Goal: Task Accomplishment & Management: Use online tool/utility

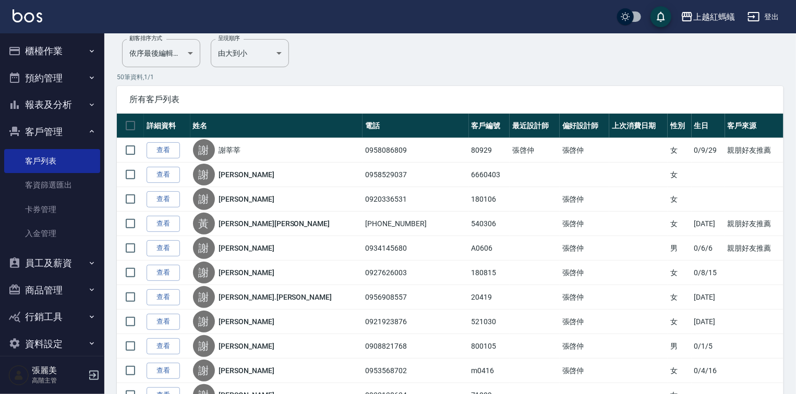
scroll to position [83, 0]
drag, startPoint x: 44, startPoint y: 44, endPoint x: 56, endPoint y: 61, distance: 20.9
click at [44, 44] on button "櫃檯作業" at bounding box center [52, 51] width 96 height 27
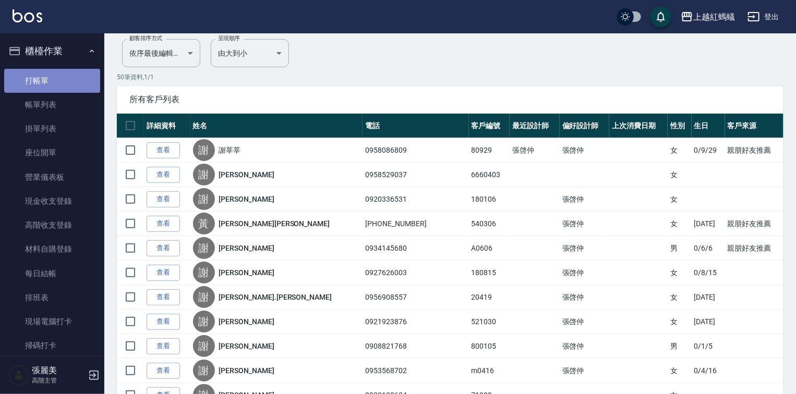
click at [56, 86] on link "打帳單" at bounding box center [52, 81] width 96 height 24
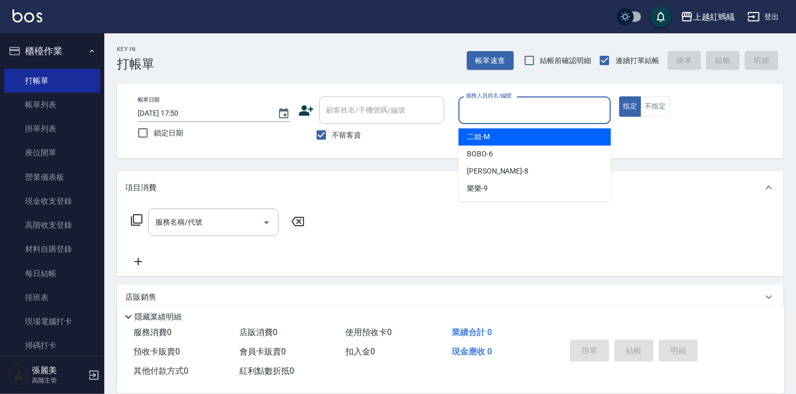
click at [503, 115] on input "服務人員姓名/編號" at bounding box center [534, 110] width 143 height 18
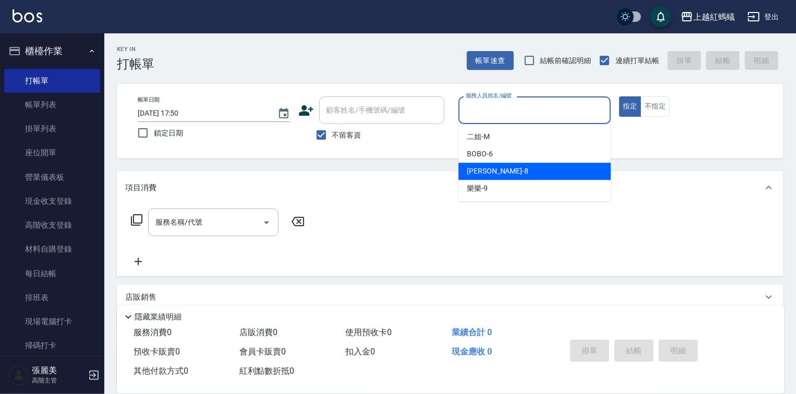
click at [516, 171] on div "張浩 -8" at bounding box center [535, 171] width 152 height 17
type input "張浩-8"
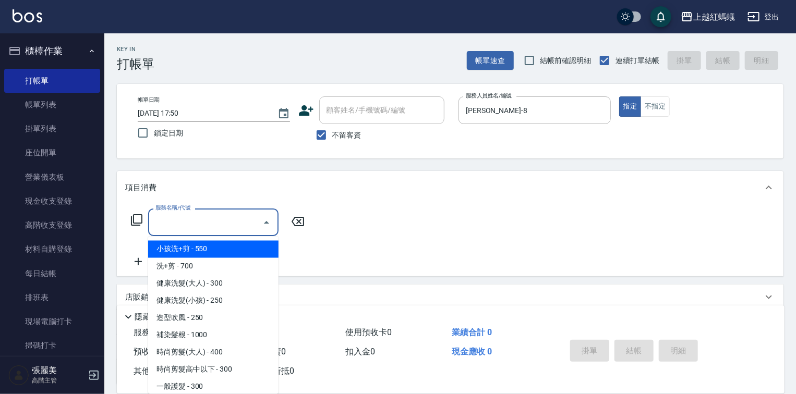
click at [201, 221] on input "服務名稱/代號" at bounding box center [205, 222] width 105 height 18
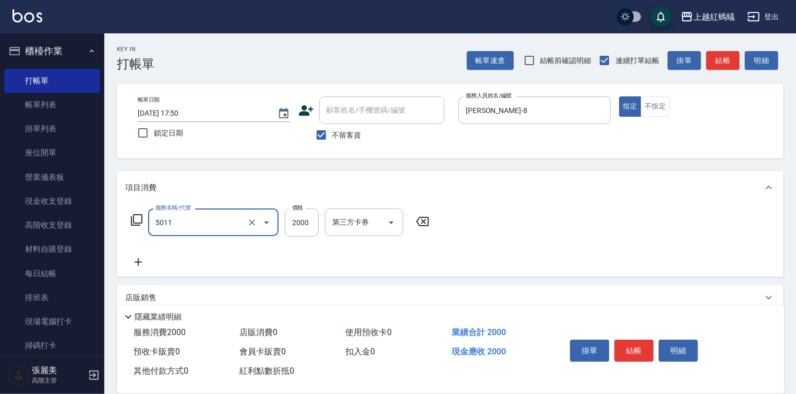
type input "桑多麗燙(短)(5011)"
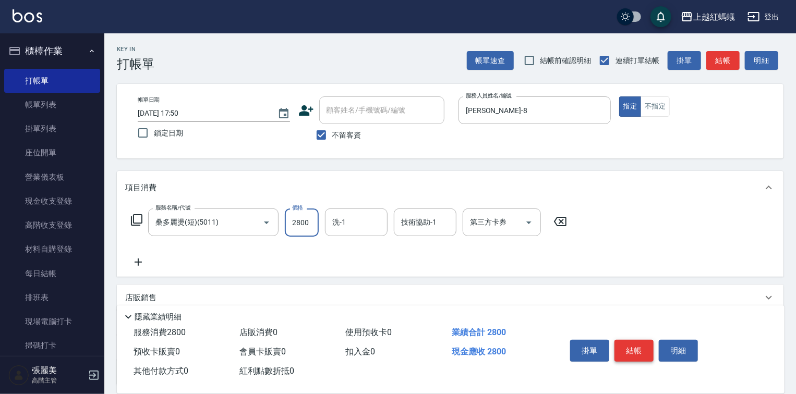
type input "2800"
click at [645, 353] on button "結帳" at bounding box center [633, 351] width 39 height 22
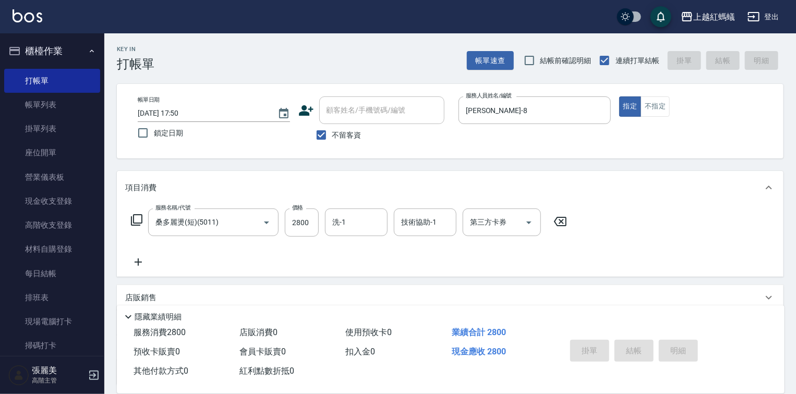
type input "2025/09/16 17:51"
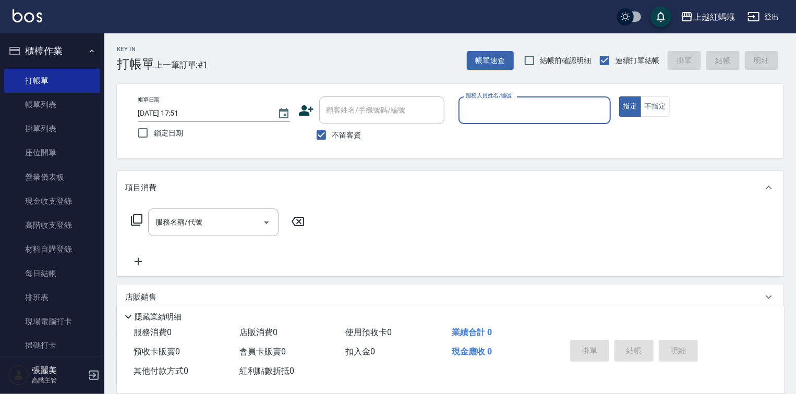
click at [510, 107] on input "服務人員姓名/編號" at bounding box center [534, 110] width 143 height 18
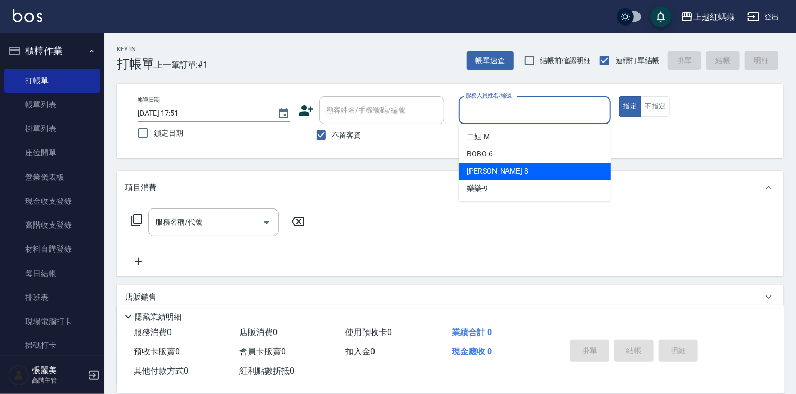
click at [507, 176] on div "張浩 -8" at bounding box center [535, 171] width 152 height 17
type input "張浩-8"
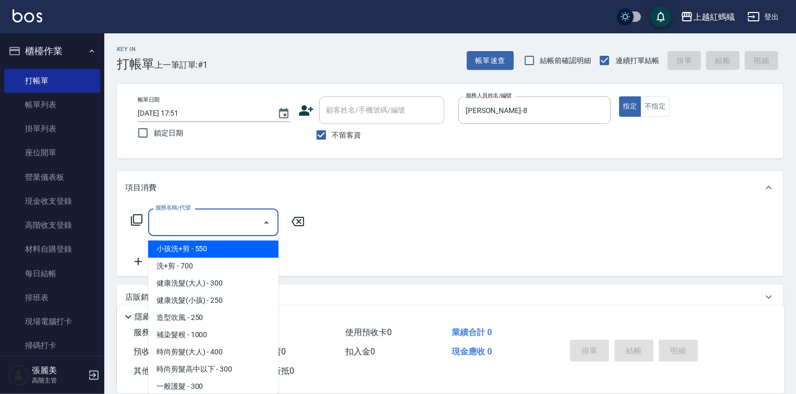
click at [194, 219] on input "服務名稱/代號" at bounding box center [205, 222] width 105 height 18
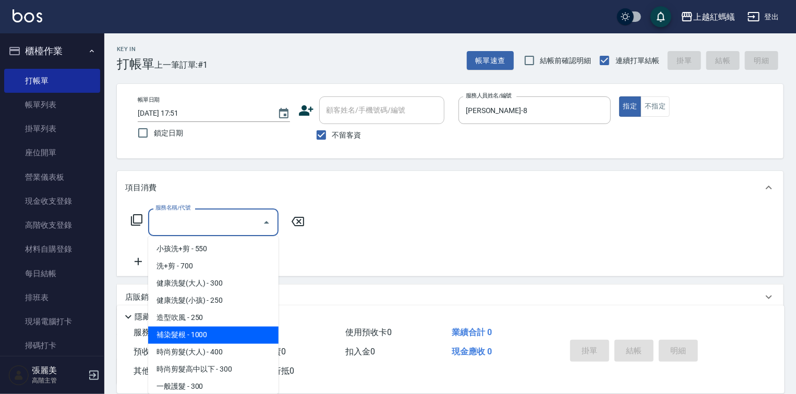
click at [212, 342] on span "補染髮根 - 1000" at bounding box center [213, 335] width 130 height 17
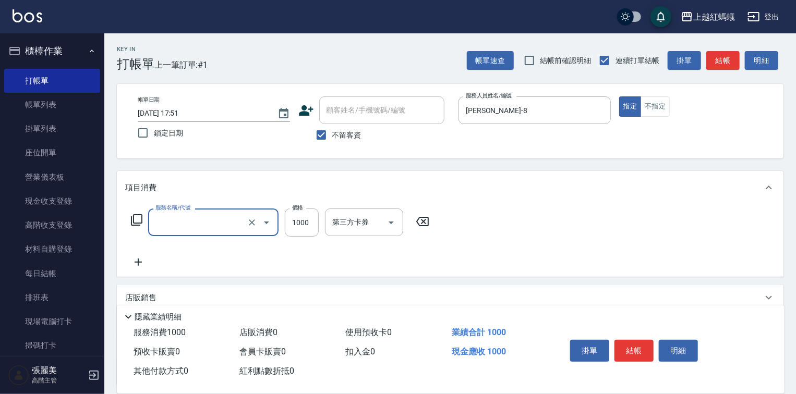
type input "補染髮根(204)"
click at [302, 226] on input "1000" at bounding box center [302, 223] width 34 height 28
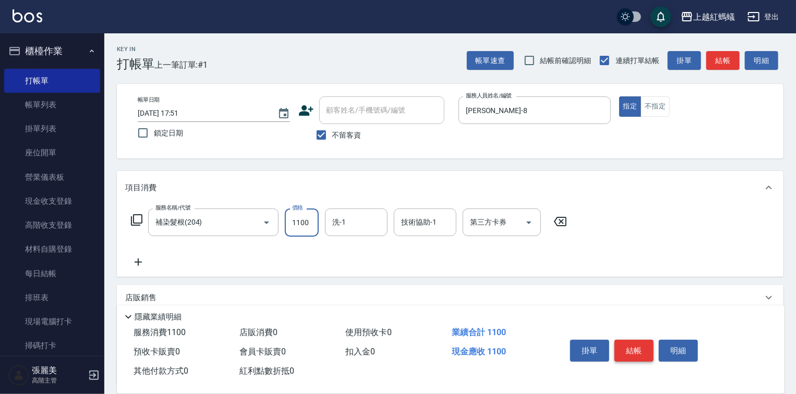
type input "1100"
click at [631, 352] on button "結帳" at bounding box center [633, 351] width 39 height 22
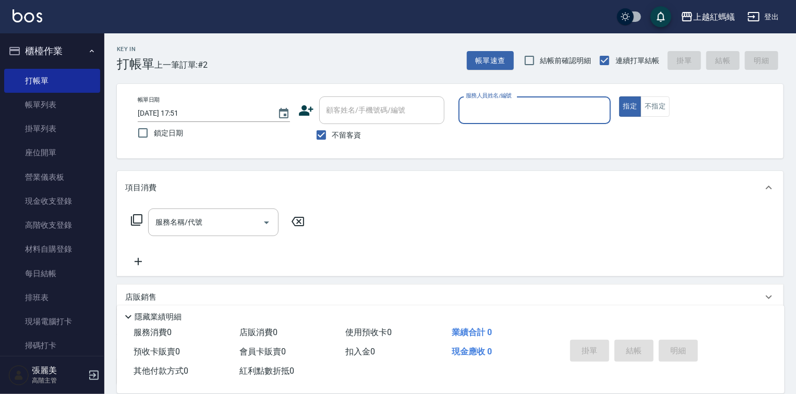
click at [480, 107] on input "服務人員姓名/編號" at bounding box center [534, 110] width 143 height 18
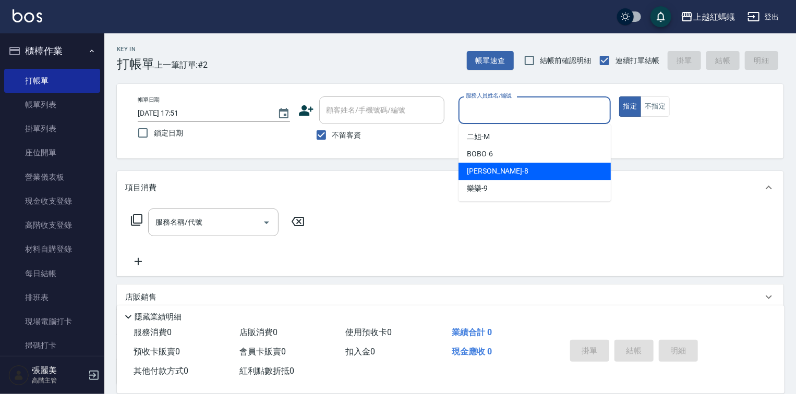
click at [495, 172] on div "張浩 -8" at bounding box center [535, 171] width 152 height 17
type input "張浩-8"
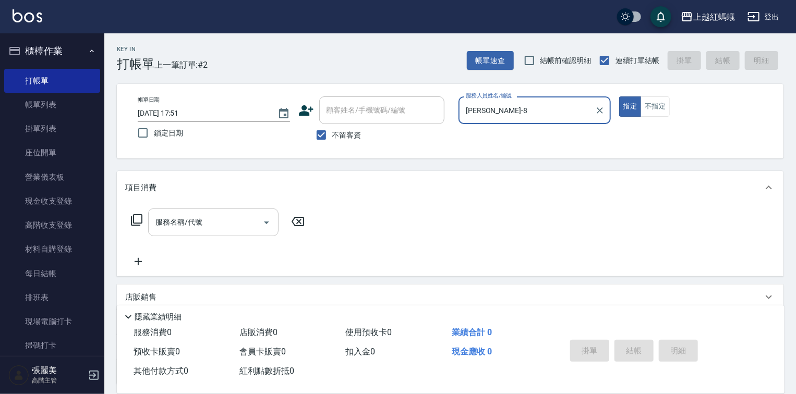
click at [219, 227] on input "服務名稱/代號" at bounding box center [205, 222] width 105 height 18
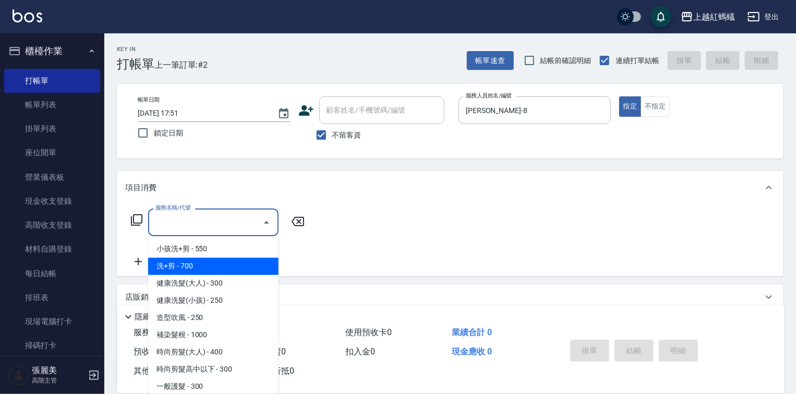
click at [171, 267] on span "洗+剪 - 700" at bounding box center [213, 266] width 130 height 17
type input "洗+剪(200)"
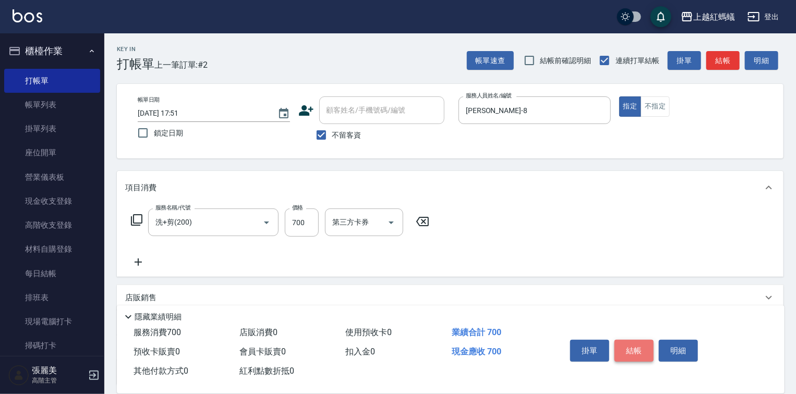
click at [637, 347] on button "結帳" at bounding box center [633, 351] width 39 height 22
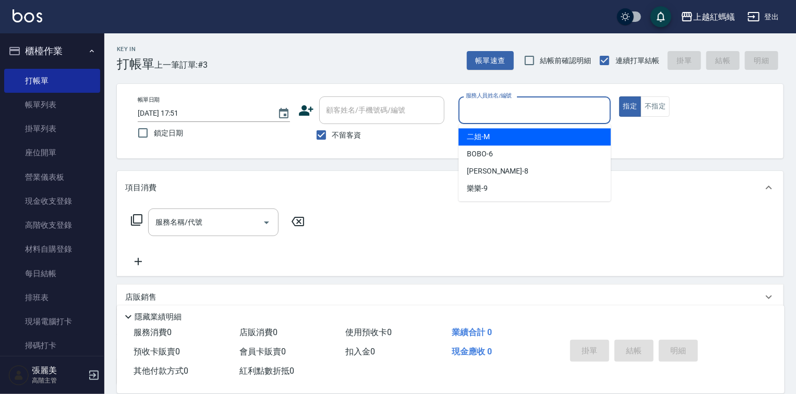
drag, startPoint x: 544, startPoint y: 101, endPoint x: 489, endPoint y: 211, distance: 123.6
click at [540, 106] on input "服務人員姓名/編號" at bounding box center [534, 110] width 143 height 18
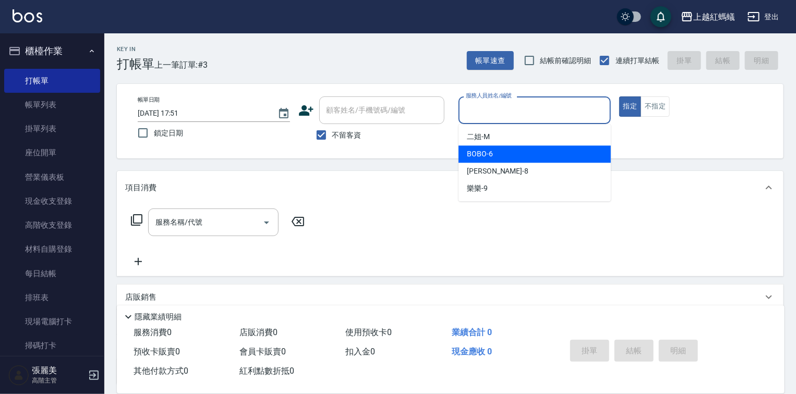
click at [543, 150] on div "BOBO -6" at bounding box center [535, 154] width 152 height 17
type input "BOBO-6"
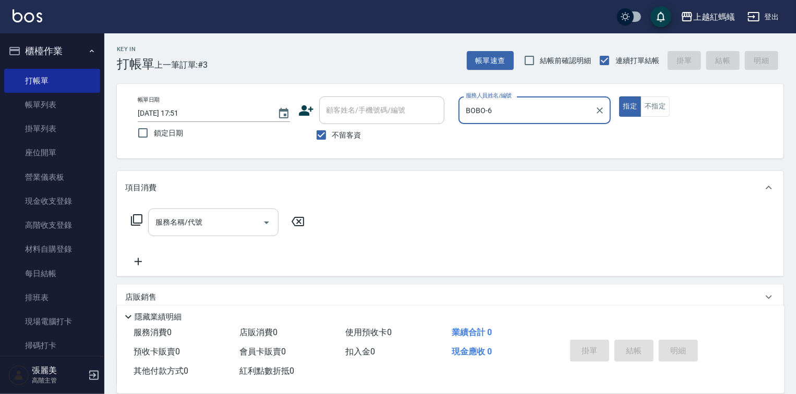
click at [215, 219] on input "服務名稱/代號" at bounding box center [205, 222] width 105 height 18
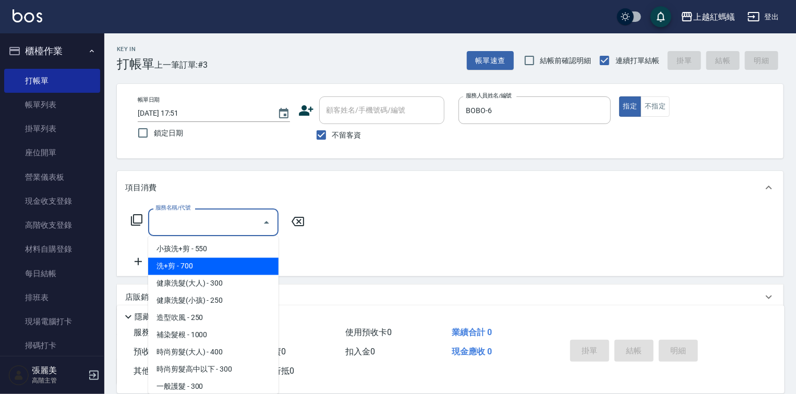
click at [185, 265] on span "洗+剪 - 700" at bounding box center [213, 266] width 130 height 17
type input "洗+剪(200)"
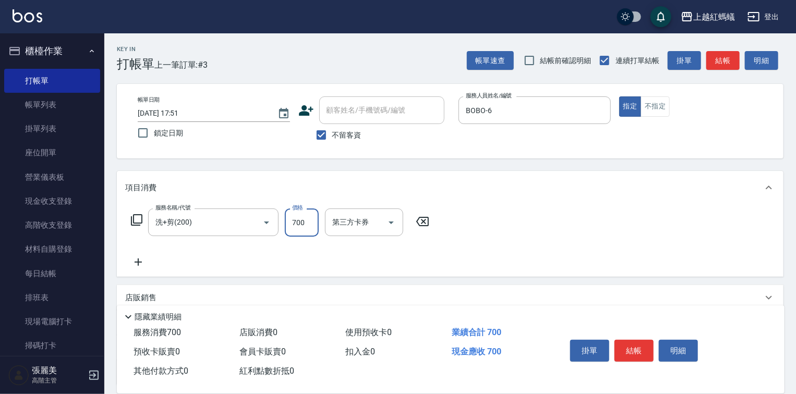
click at [298, 222] on input "700" at bounding box center [302, 223] width 34 height 28
type input "600"
click at [644, 351] on button "結帳" at bounding box center [633, 351] width 39 height 22
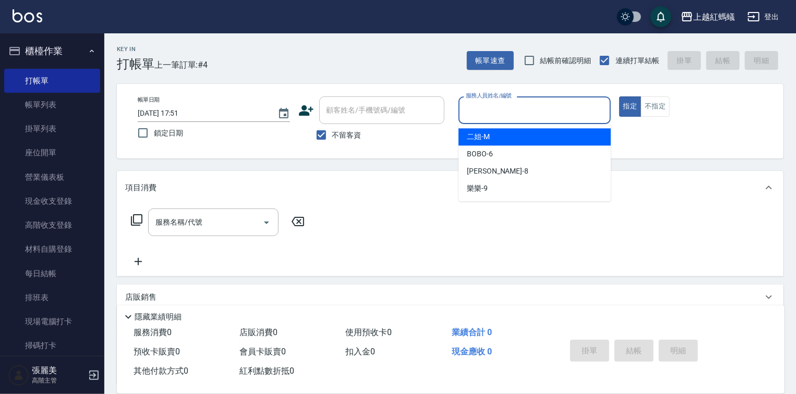
click at [526, 109] on input "服務人員姓名/編號" at bounding box center [534, 110] width 143 height 18
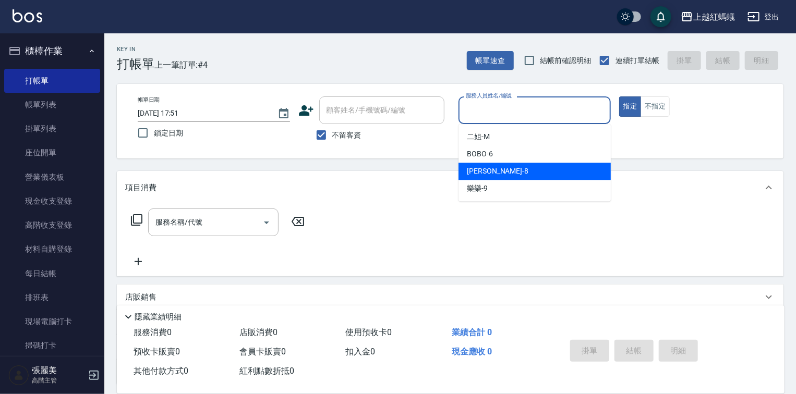
click at [499, 173] on div "張浩 -8" at bounding box center [535, 171] width 152 height 17
type input "張浩-8"
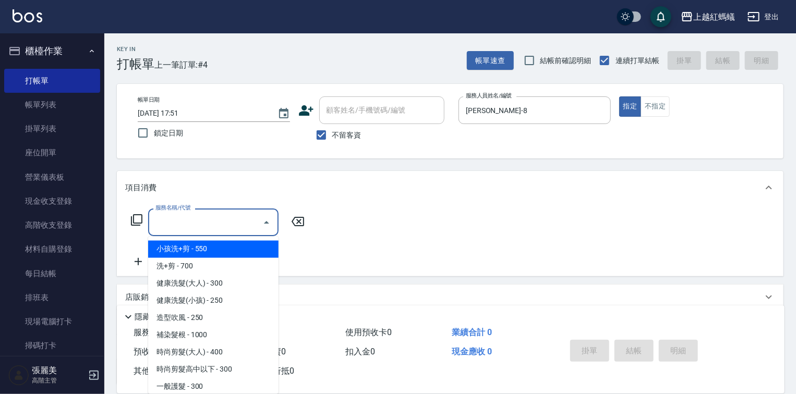
click at [236, 215] on input "服務名稱/代號" at bounding box center [205, 222] width 105 height 18
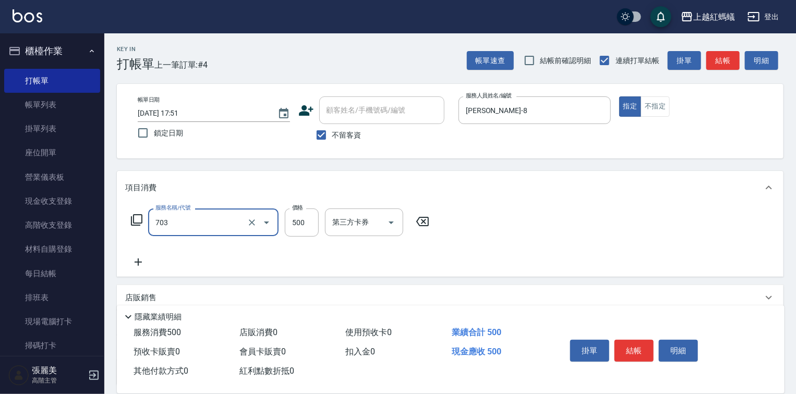
type input "華旭兩段頭皮養護(703)"
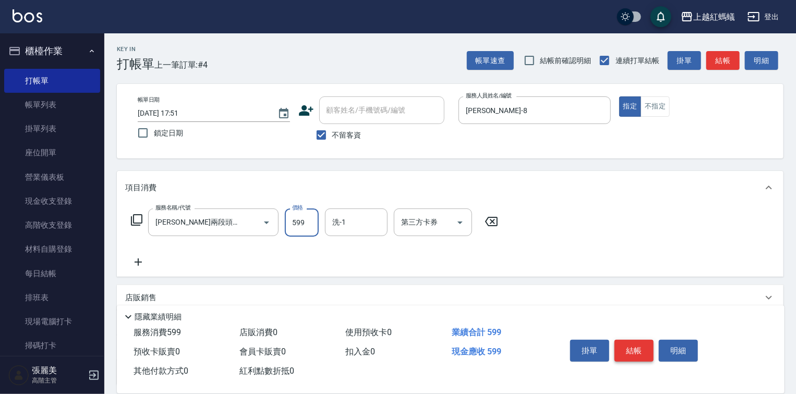
type input "599"
click at [640, 352] on button "結帳" at bounding box center [633, 351] width 39 height 22
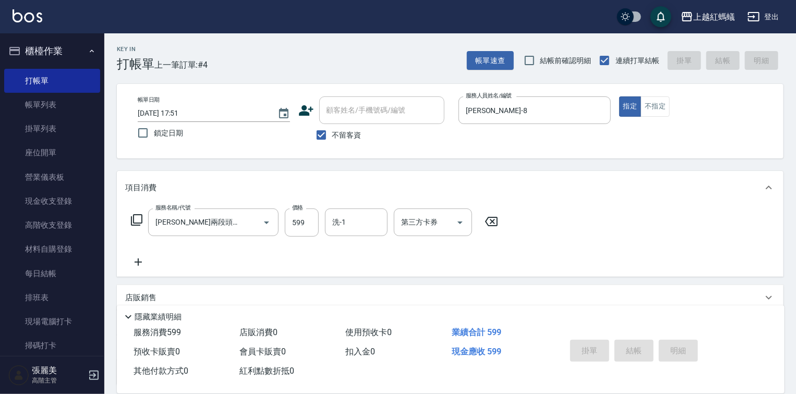
type input "2025/09/16 17:52"
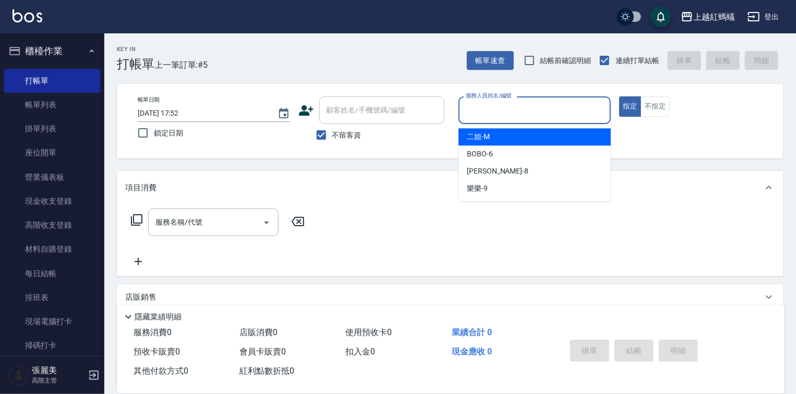
click at [495, 108] on input "服務人員姓名/編號" at bounding box center [534, 110] width 143 height 18
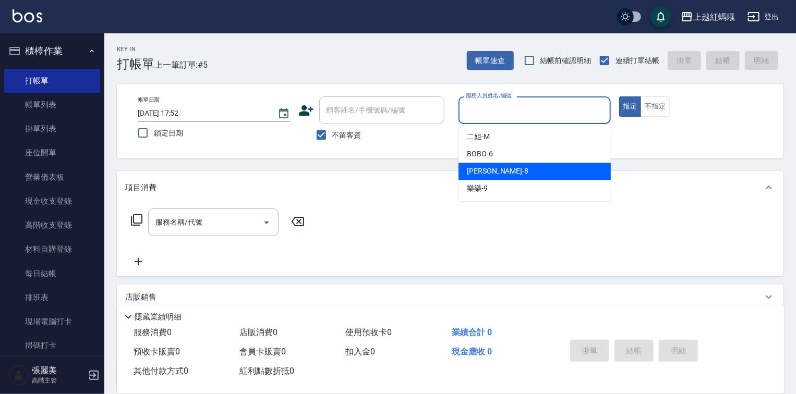
click at [502, 167] on div "張浩 -8" at bounding box center [535, 171] width 152 height 17
type input "張浩-8"
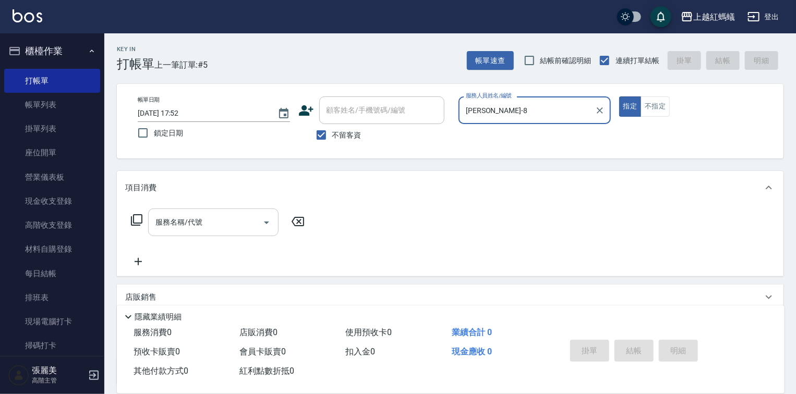
click at [237, 224] on input "服務名稱/代號" at bounding box center [205, 222] width 105 height 18
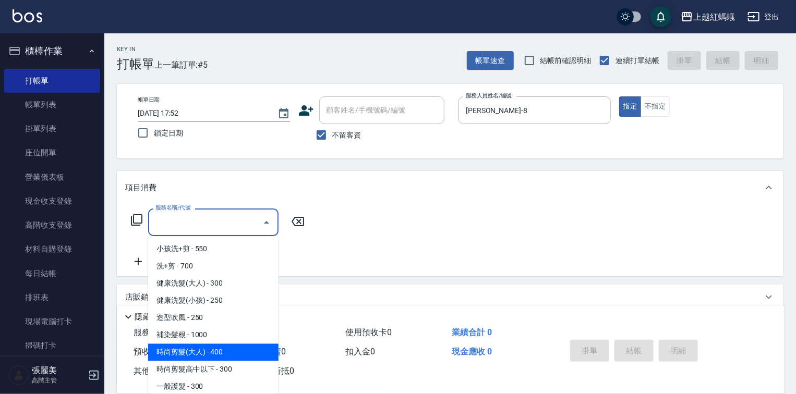
click at [247, 354] on span "時尚剪髮(大人) - 400" at bounding box center [213, 352] width 130 height 17
type input "時尚剪髮(大人)(301)"
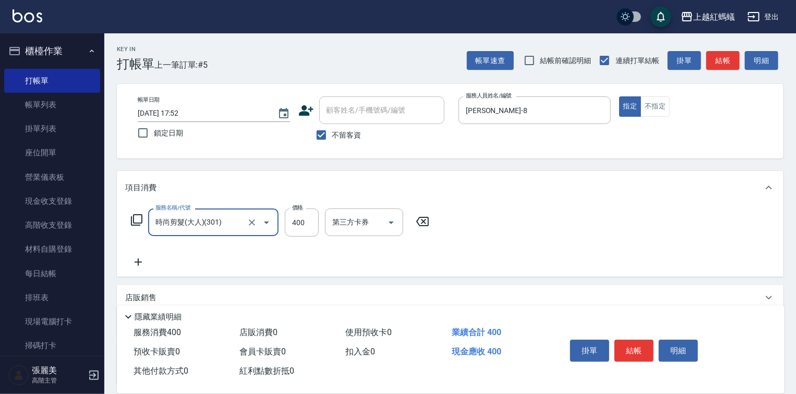
drag, startPoint x: 632, startPoint y: 342, endPoint x: 624, endPoint y: 336, distance: 10.4
click at [632, 342] on button "結帳" at bounding box center [633, 351] width 39 height 22
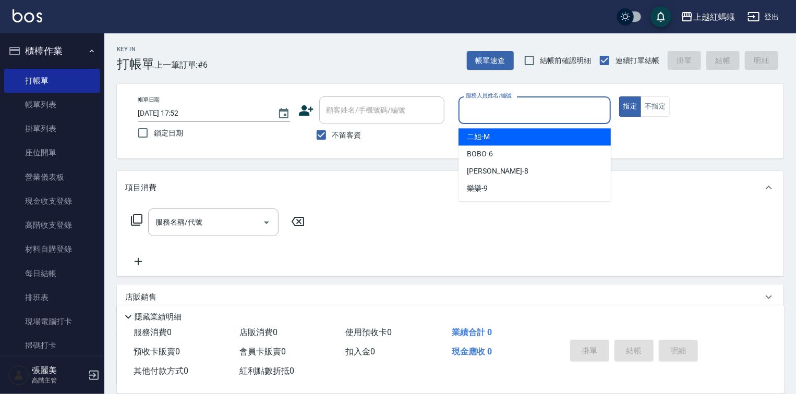
drag, startPoint x: 500, startPoint y: 112, endPoint x: 497, endPoint y: 121, distance: 10.1
click at [497, 119] on div "服務人員姓名/編號" at bounding box center [535, 111] width 152 height 28
click at [508, 110] on input "服務人員姓名/編號" at bounding box center [534, 110] width 143 height 18
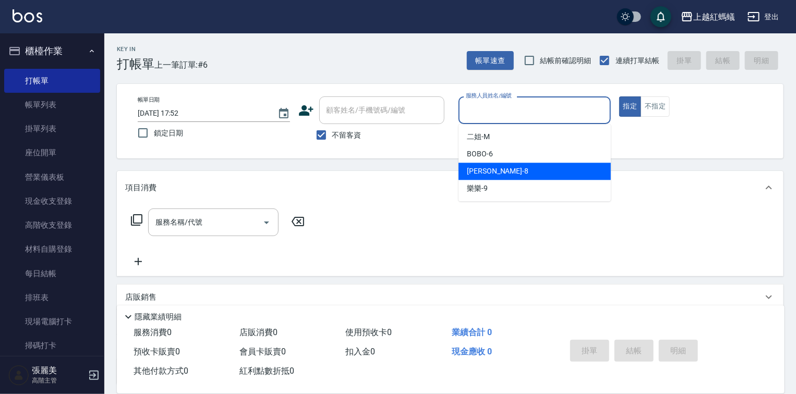
click at [504, 168] on div "張浩 -8" at bounding box center [535, 171] width 152 height 17
type input "張浩-8"
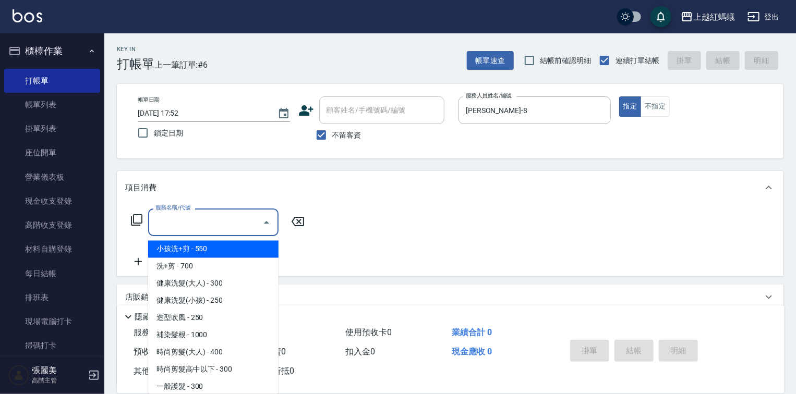
click at [227, 226] on input "服務名稱/代號" at bounding box center [205, 222] width 105 height 18
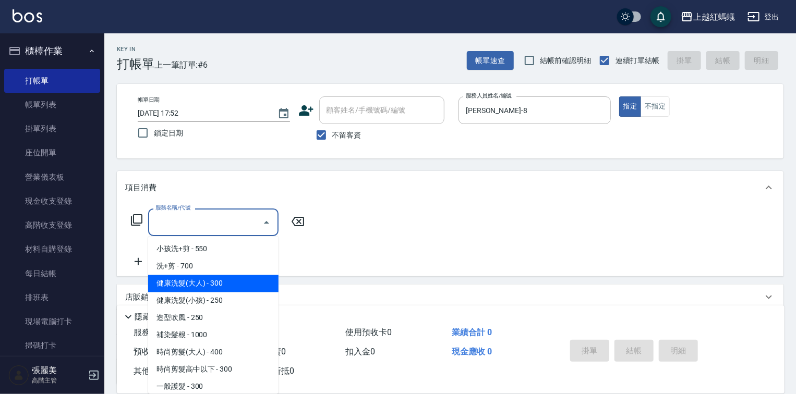
click at [238, 285] on span "健康洗髮(大人) - 300" at bounding box center [213, 283] width 130 height 17
type input "健康洗髮(大人)(201)"
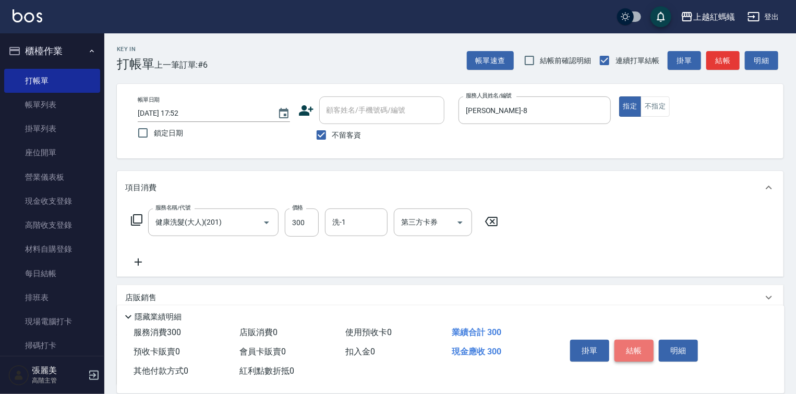
click at [632, 344] on button "結帳" at bounding box center [633, 351] width 39 height 22
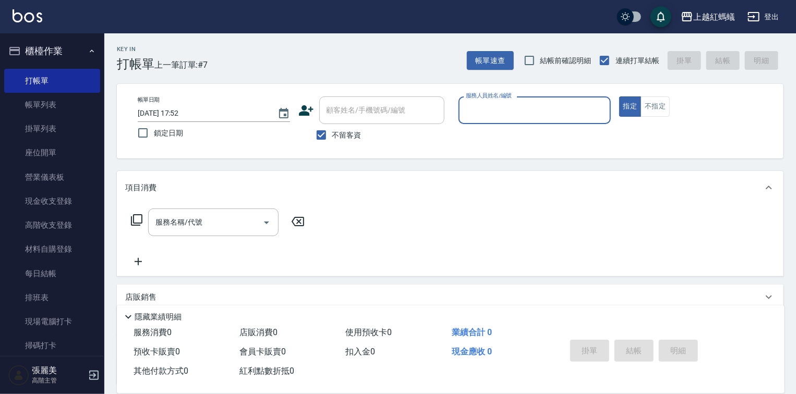
click at [509, 115] on input "服務人員姓名/編號" at bounding box center [534, 110] width 143 height 18
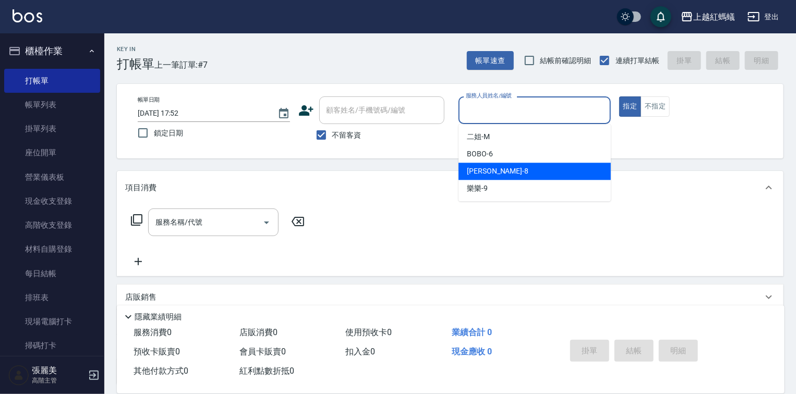
click at [493, 166] on div "張浩 -8" at bounding box center [535, 171] width 152 height 17
type input "張浩-8"
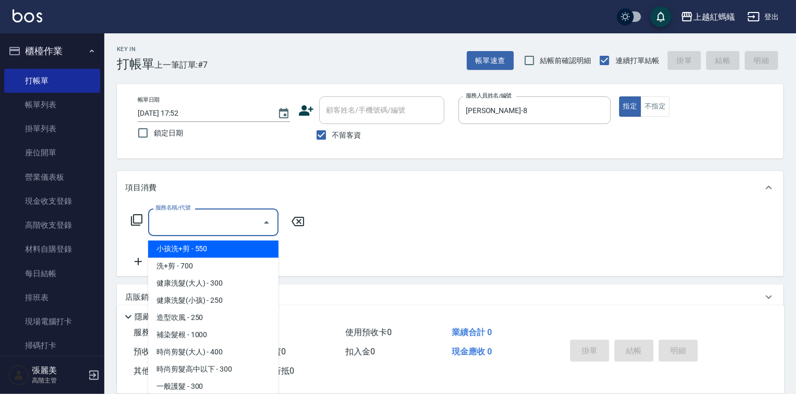
click at [203, 225] on input "服務名稱/代號" at bounding box center [205, 222] width 105 height 18
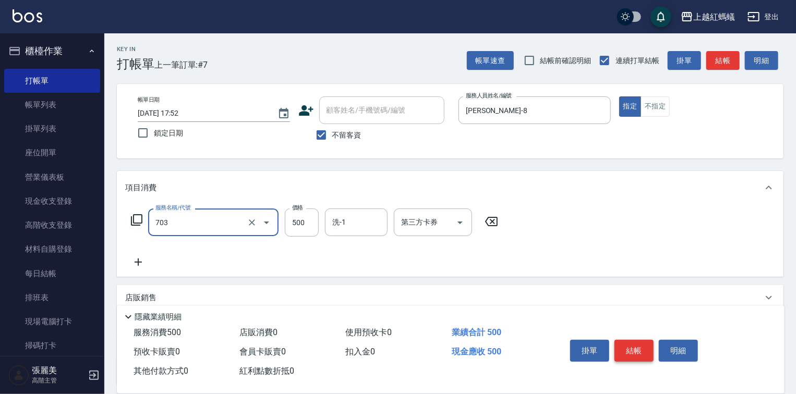
type input "華旭兩段頭皮養護(703)"
click at [643, 349] on button "結帳" at bounding box center [633, 351] width 39 height 22
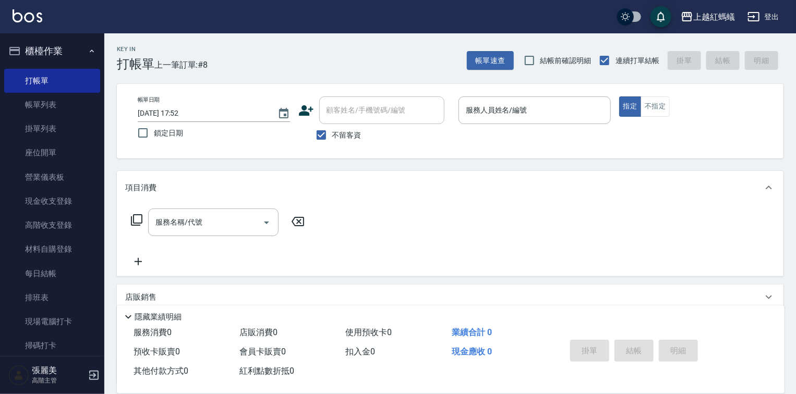
click at [640, 167] on div "Key In 打帳單 上一筆訂單:#8 帳單速查 結帳前確認明細 連續打單結帳 掛單 結帳 明細 帳單日期 2025/09/16 17:52 鎖定日期 顧客姓…" at bounding box center [450, 258] width 692 height 451
click at [511, 119] on input "服務人員姓名/編號" at bounding box center [534, 110] width 143 height 18
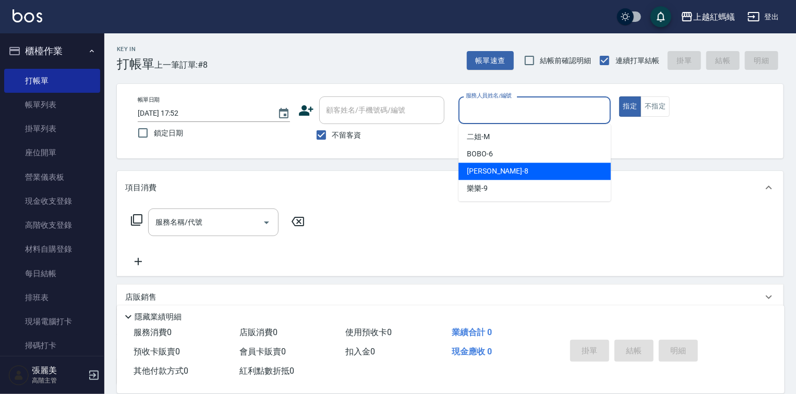
click at [508, 175] on div "張浩 -8" at bounding box center [535, 171] width 152 height 17
type input "張浩-8"
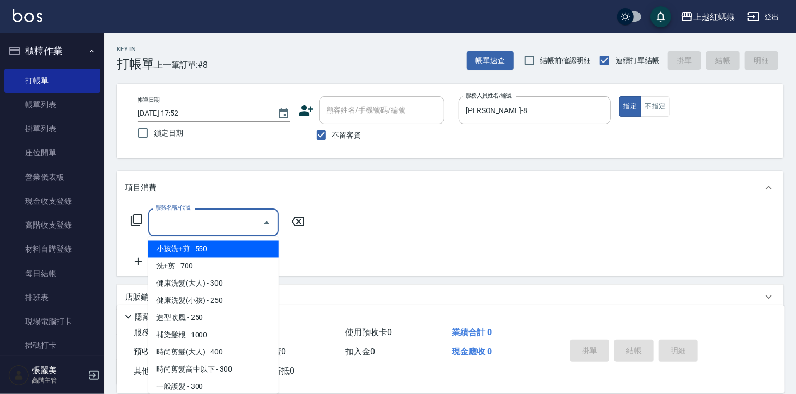
click at [221, 223] on input "服務名稱/代號" at bounding box center [205, 222] width 105 height 18
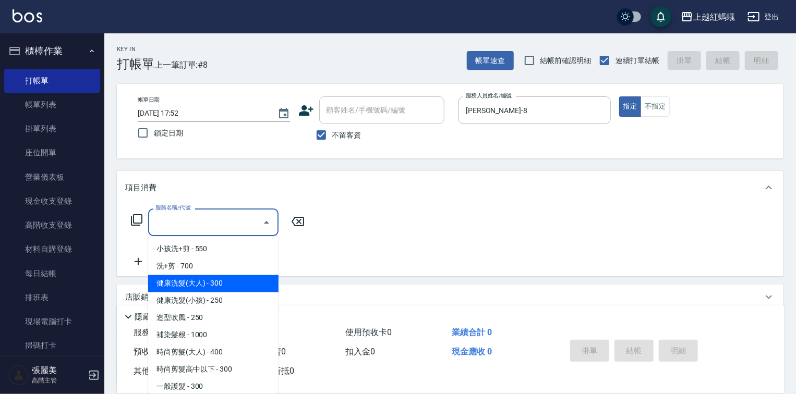
click at [260, 278] on span "健康洗髮(大人) - 300" at bounding box center [213, 283] width 130 height 17
type input "健康洗髮(大人)(201)"
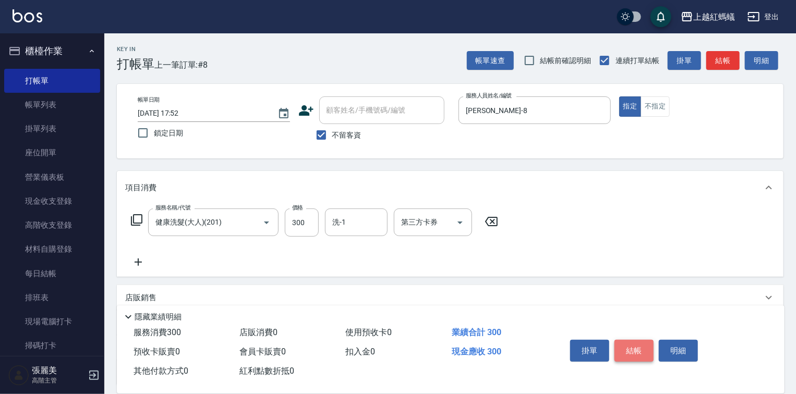
click at [633, 346] on button "結帳" at bounding box center [633, 351] width 39 height 22
type input "2025/09/16 17:53"
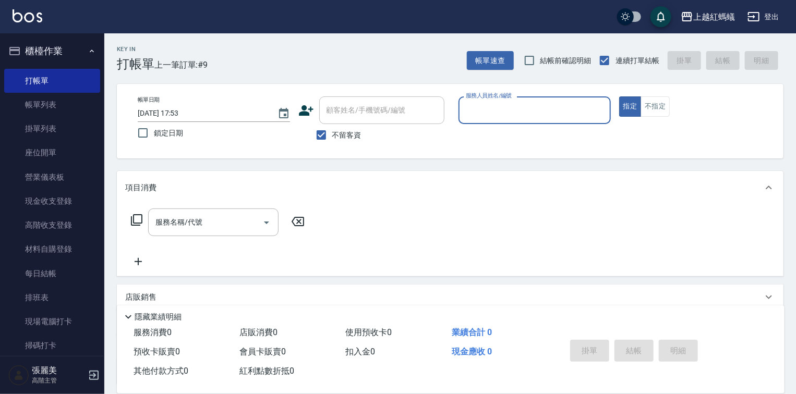
click at [544, 111] on input "服務人員姓名/編號" at bounding box center [534, 110] width 143 height 18
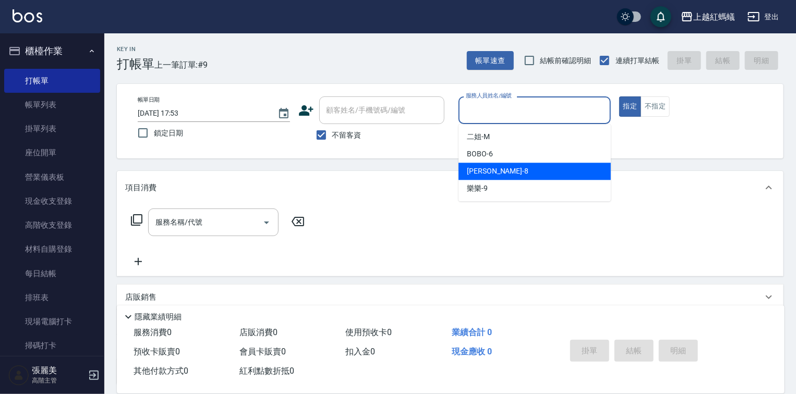
click at [538, 173] on div "張浩 -8" at bounding box center [535, 171] width 152 height 17
type input "張浩-8"
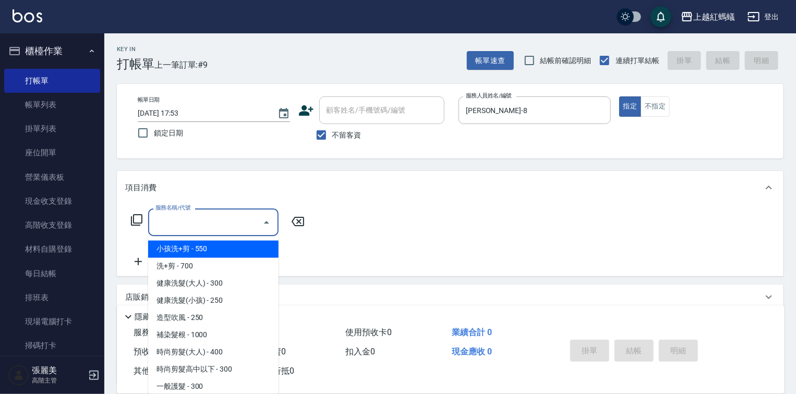
click at [248, 223] on input "服務名稱/代號" at bounding box center [205, 222] width 105 height 18
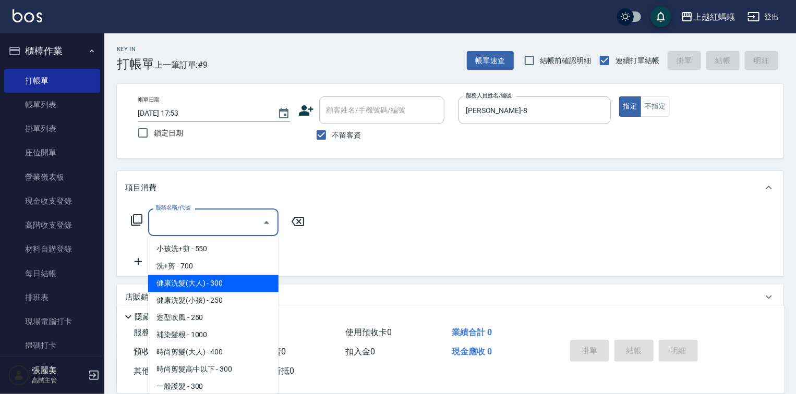
click at [235, 278] on span "健康洗髮(大人) - 300" at bounding box center [213, 283] width 130 height 17
type input "健康洗髮(大人)(201)"
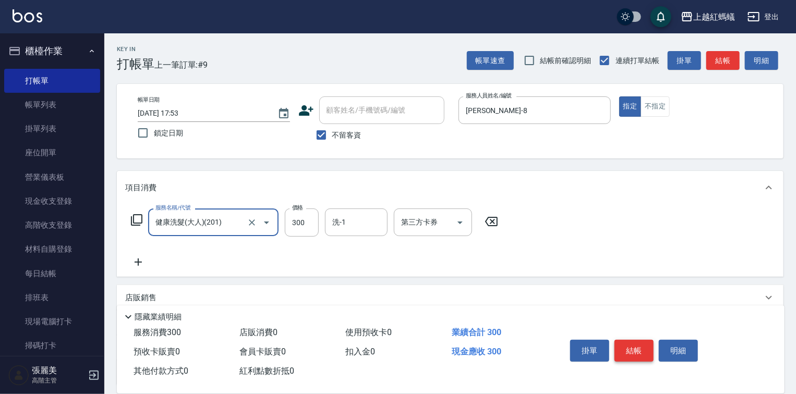
click at [634, 349] on button "結帳" at bounding box center [633, 351] width 39 height 22
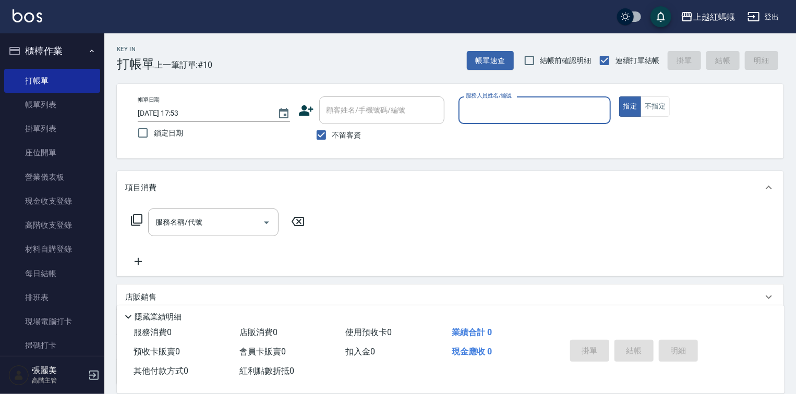
drag, startPoint x: 492, startPoint y: 97, endPoint x: 492, endPoint y: 107, distance: 10.4
click at [491, 100] on div "服務人員姓名/編號 服務人員姓名/編號" at bounding box center [535, 111] width 152 height 28
click at [495, 113] on input "服務人員姓名/編號" at bounding box center [534, 110] width 143 height 18
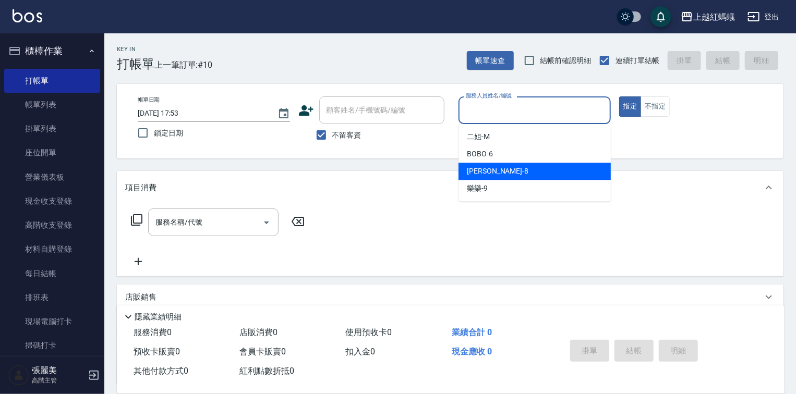
click at [503, 168] on div "張浩 -8" at bounding box center [535, 171] width 152 height 17
type input "張浩-8"
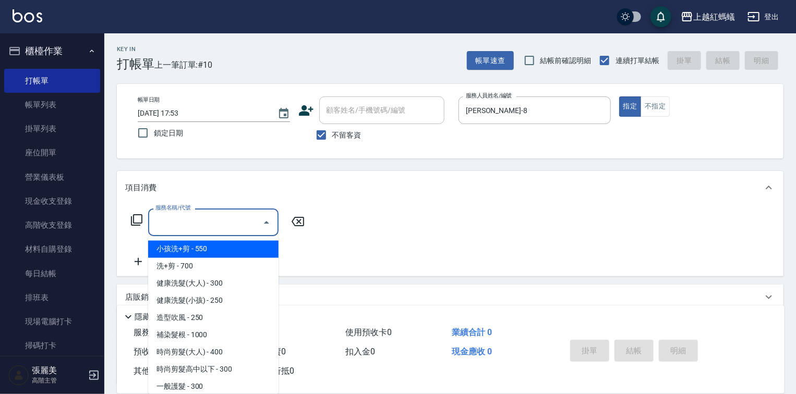
drag, startPoint x: 238, startPoint y: 218, endPoint x: 259, endPoint y: 278, distance: 63.5
click at [238, 218] on input "服務名稱/代號" at bounding box center [205, 222] width 105 height 18
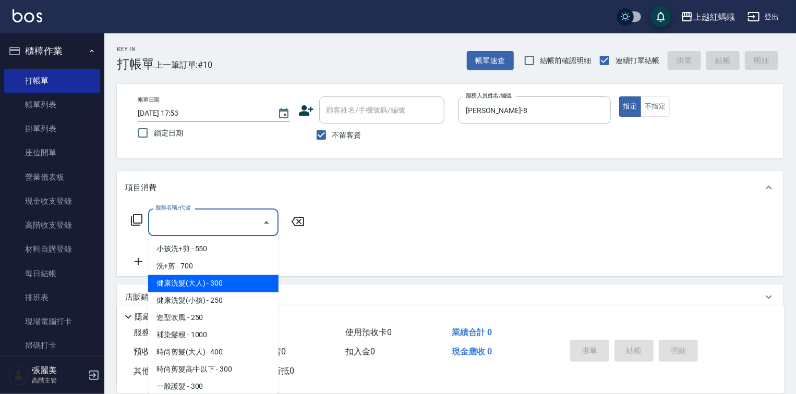
click at [267, 288] on span "健康洗髮(大人) - 300" at bounding box center [213, 283] width 130 height 17
type input "健康洗髮(大人)(201)"
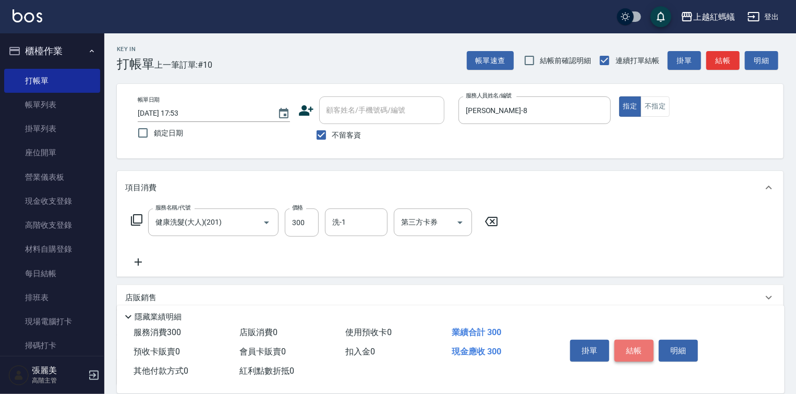
click at [633, 351] on button "結帳" at bounding box center [633, 351] width 39 height 22
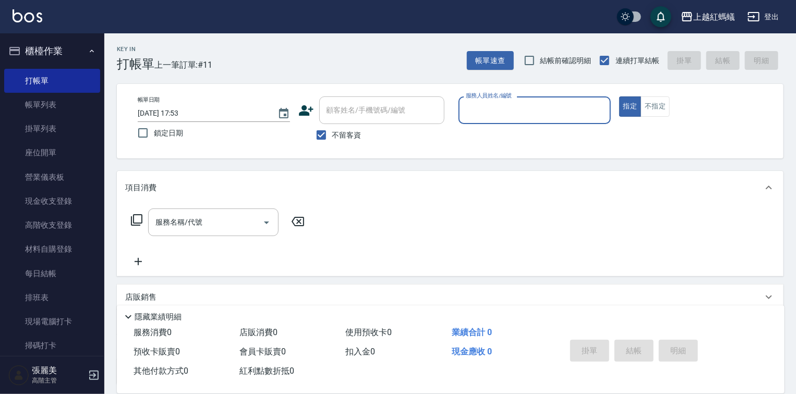
drag, startPoint x: 531, startPoint y: 109, endPoint x: 531, endPoint y: 119, distance: 10.4
click at [531, 111] on input "服務人員姓名/編號" at bounding box center [534, 110] width 143 height 18
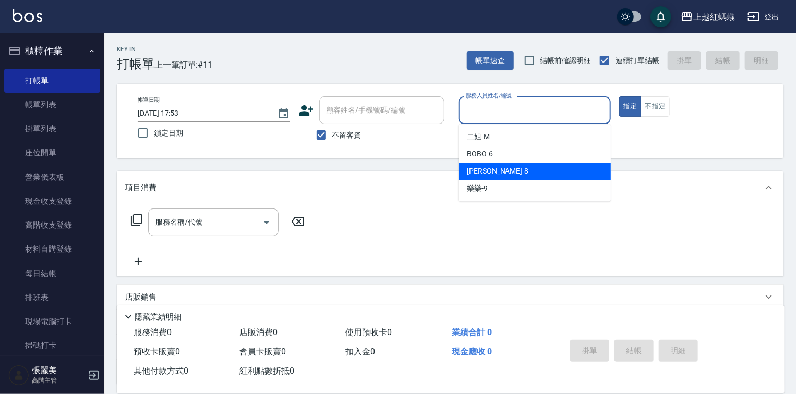
drag, startPoint x: 515, startPoint y: 177, endPoint x: 453, endPoint y: 201, distance: 66.4
click at [515, 178] on div "張浩 -8" at bounding box center [535, 171] width 152 height 17
type input "張浩-8"
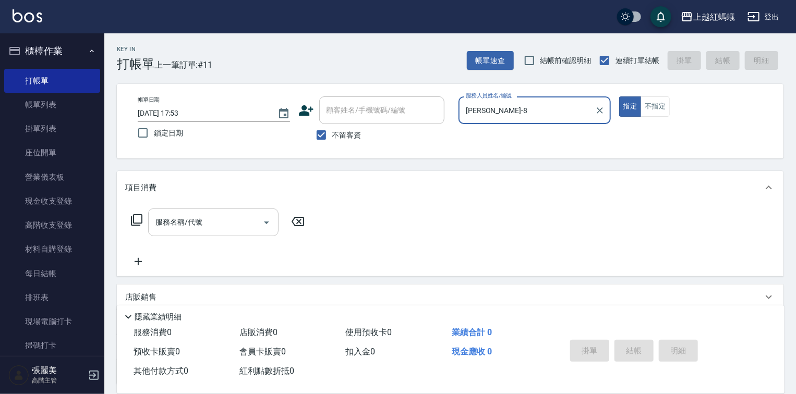
click at [198, 230] on input "服務名稱/代號" at bounding box center [205, 222] width 105 height 18
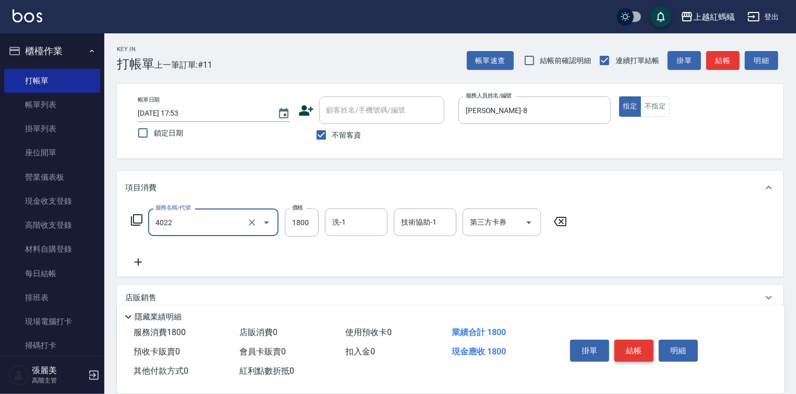
type input "時尚染髮(中)(4022)"
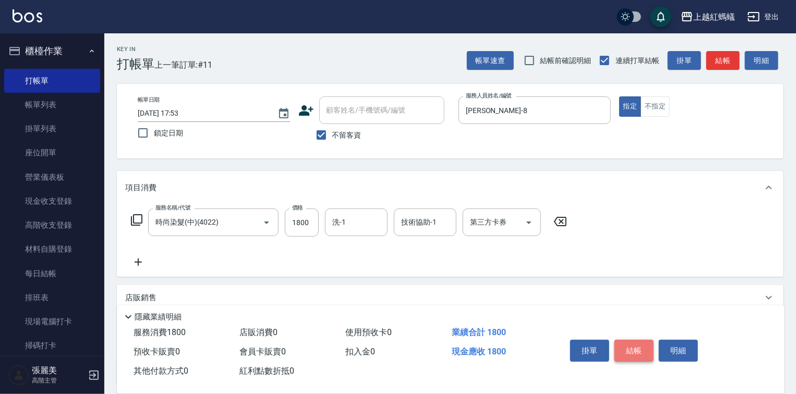
click at [631, 341] on button "結帳" at bounding box center [633, 351] width 39 height 22
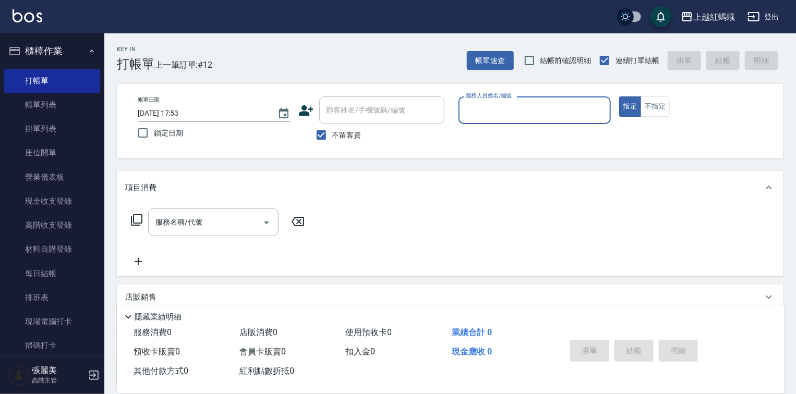
click at [536, 113] on input "服務人員姓名/編號" at bounding box center [534, 110] width 143 height 18
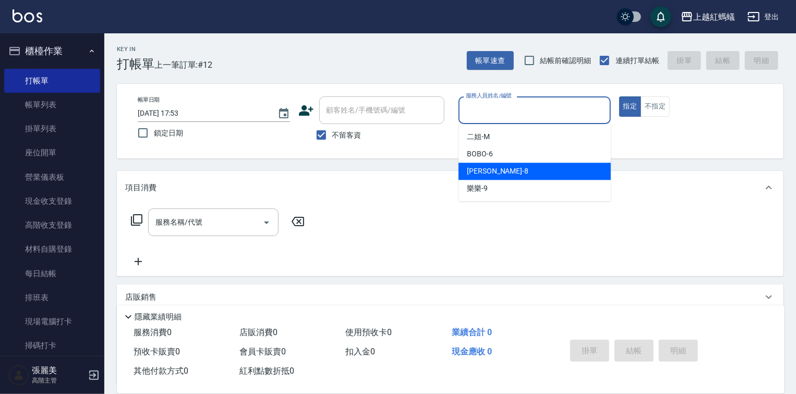
click at [502, 169] on div "張浩 -8" at bounding box center [535, 171] width 152 height 17
type input "張浩-8"
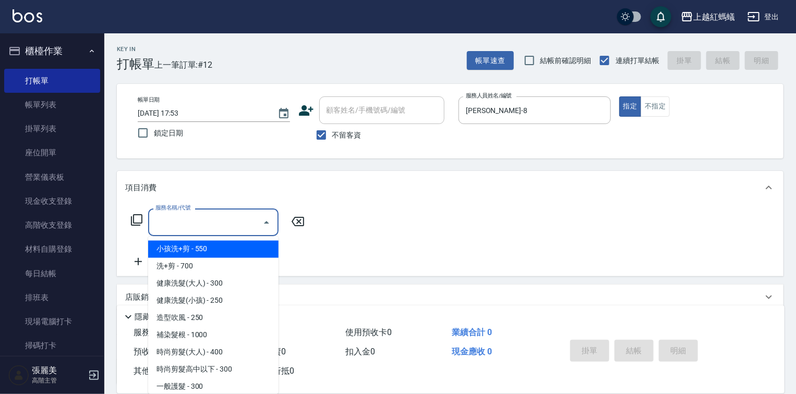
click at [221, 231] on input "服務名稱/代號" at bounding box center [205, 222] width 105 height 18
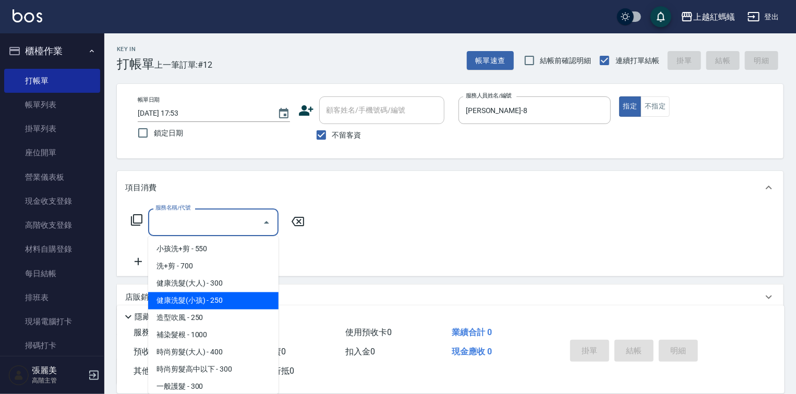
click at [236, 299] on span "健康洗髮(小孩) - 250" at bounding box center [213, 301] width 130 height 17
type input "健康洗髮(小孩)(202)"
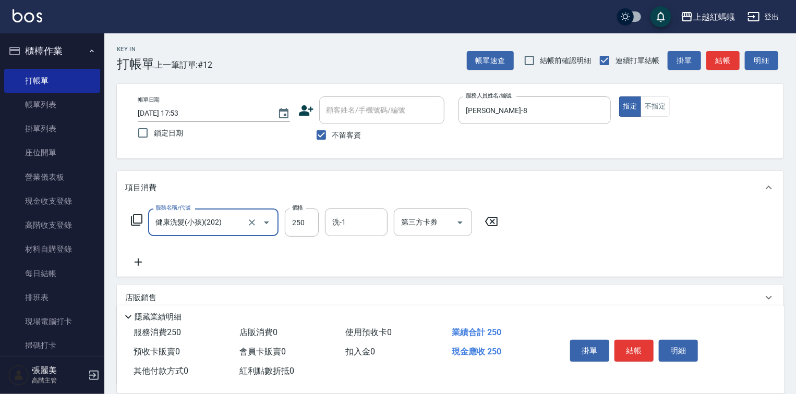
click at [626, 343] on button "結帳" at bounding box center [633, 351] width 39 height 22
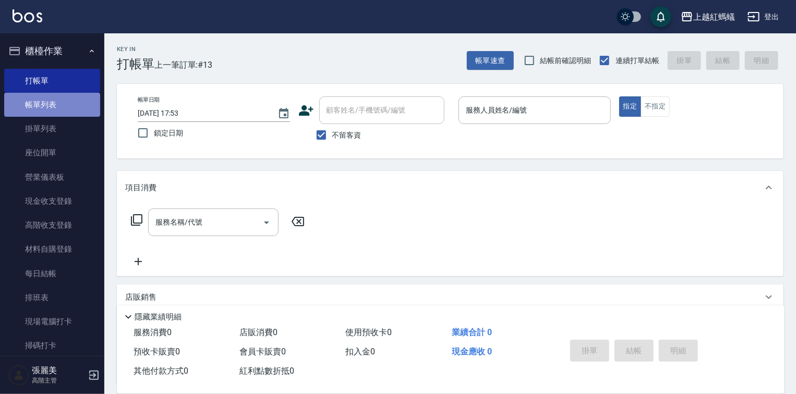
click at [55, 105] on link "帳單列表" at bounding box center [52, 105] width 96 height 24
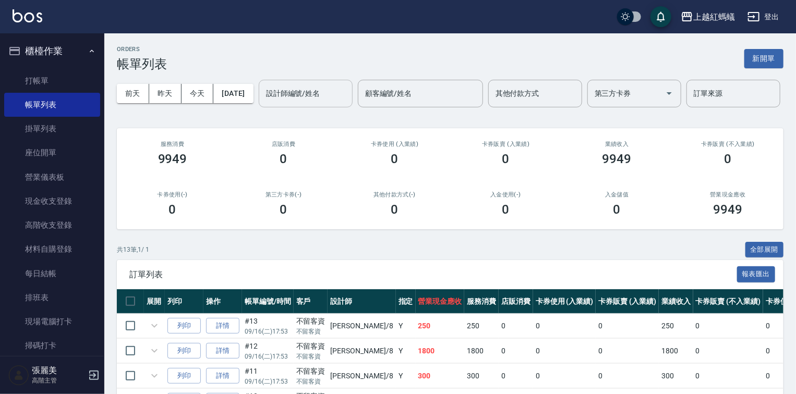
click at [259, 107] on div "設計師編號/姓名 設計師編號/姓名" at bounding box center [306, 94] width 94 height 28
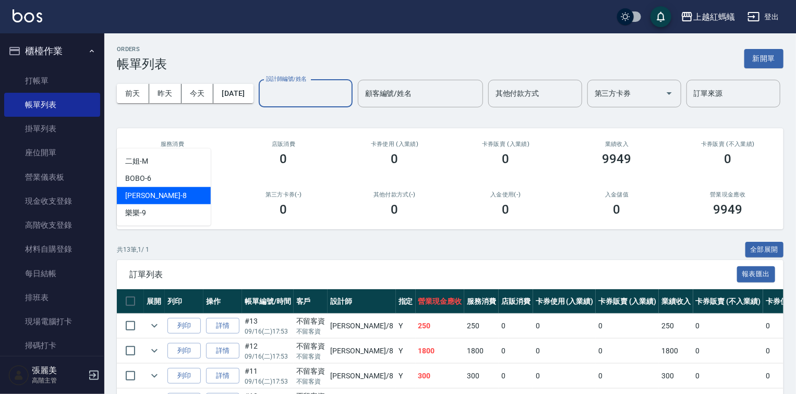
click at [160, 194] on div "張浩 -8" at bounding box center [164, 195] width 94 height 17
drag, startPoint x: 157, startPoint y: 128, endPoint x: 157, endPoint y: 135, distance: 6.8
click at [263, 103] on input "張浩-8" at bounding box center [297, 94] width 69 height 18
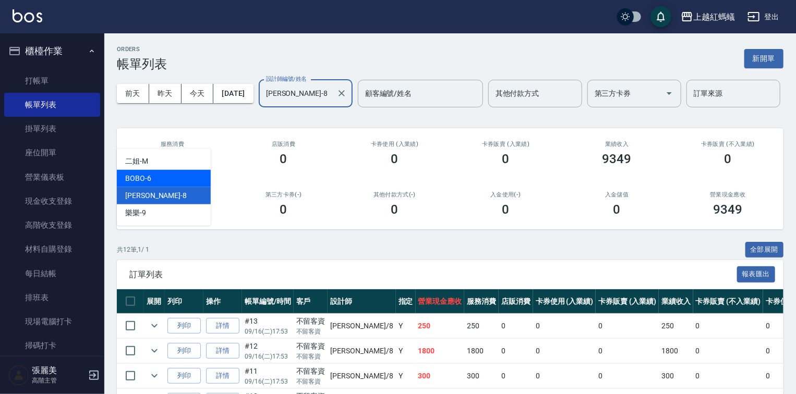
click at [158, 177] on div "BOBO -6" at bounding box center [164, 178] width 94 height 17
type input "BOBO-6"
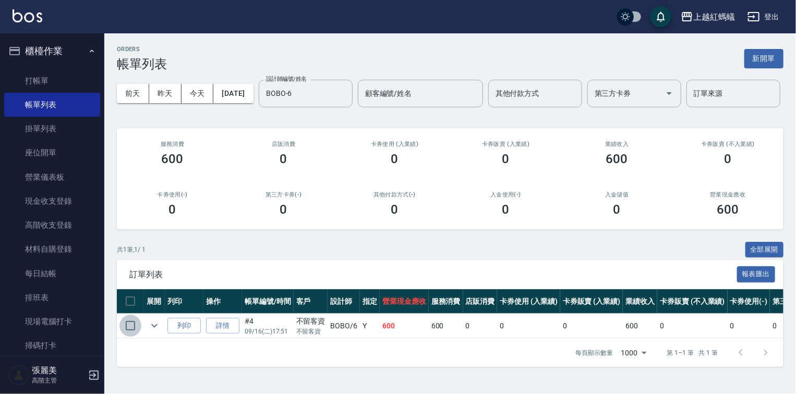
click at [131, 337] on input "checkbox" at bounding box center [130, 326] width 22 height 22
checkbox input "true"
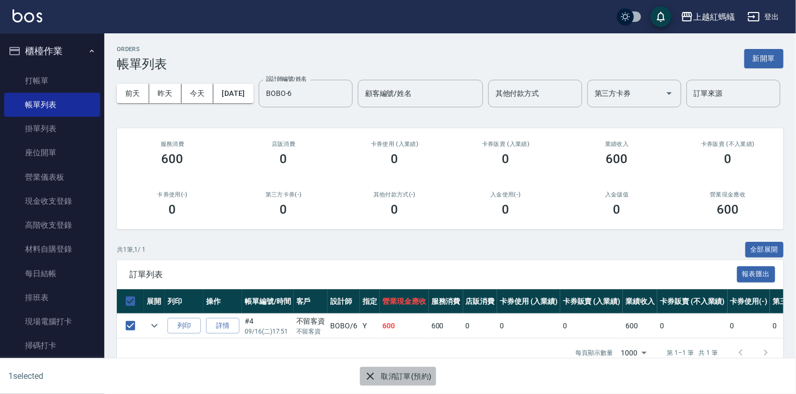
click at [393, 376] on button "取消訂單(預約)" at bounding box center [398, 376] width 76 height 19
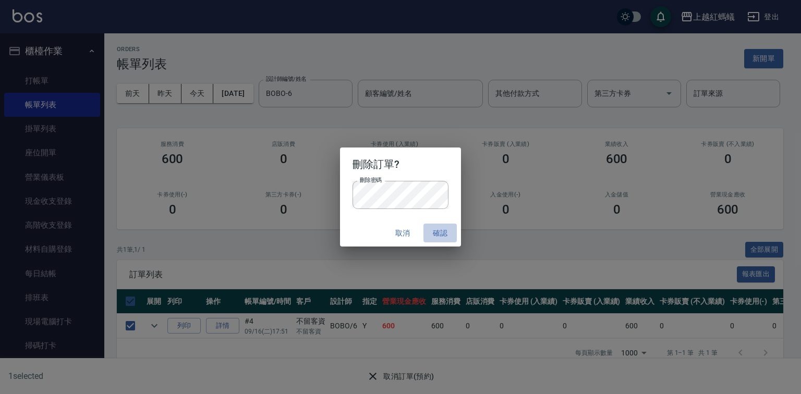
click at [437, 234] on button "確認" at bounding box center [440, 233] width 33 height 19
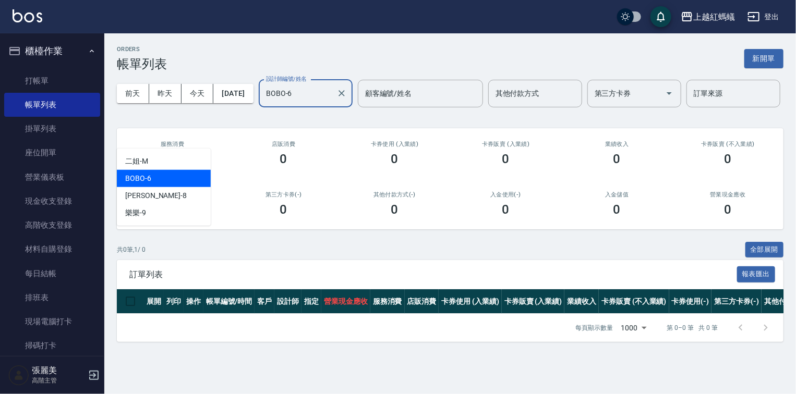
click at [263, 103] on input "BOBO-6" at bounding box center [297, 94] width 69 height 18
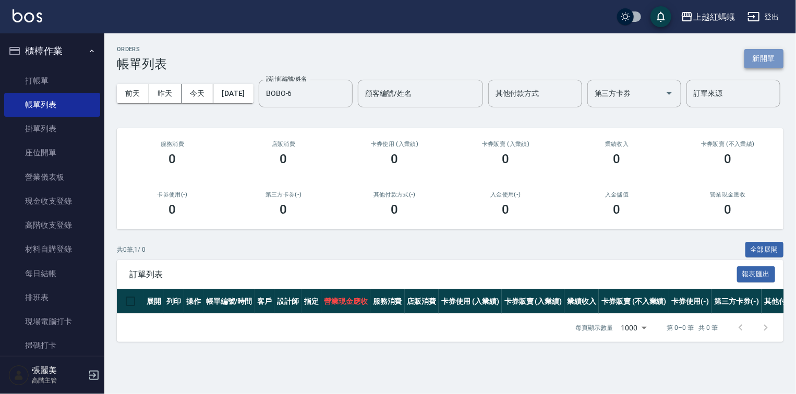
click at [761, 61] on button "新開單" at bounding box center [763, 58] width 39 height 19
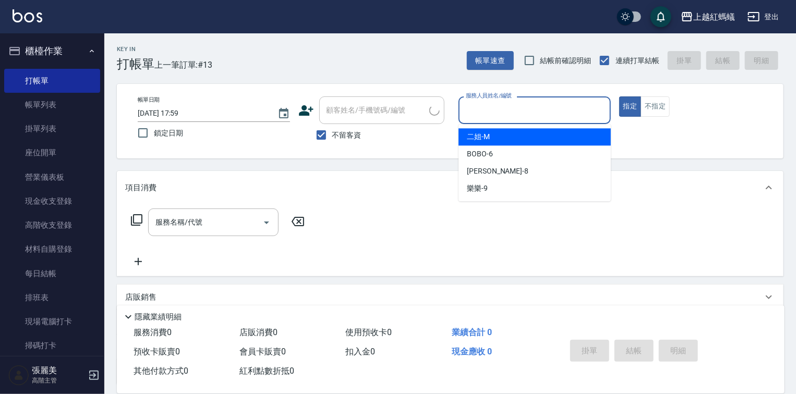
click at [529, 103] on input "服務人員姓名/編號" at bounding box center [534, 110] width 143 height 18
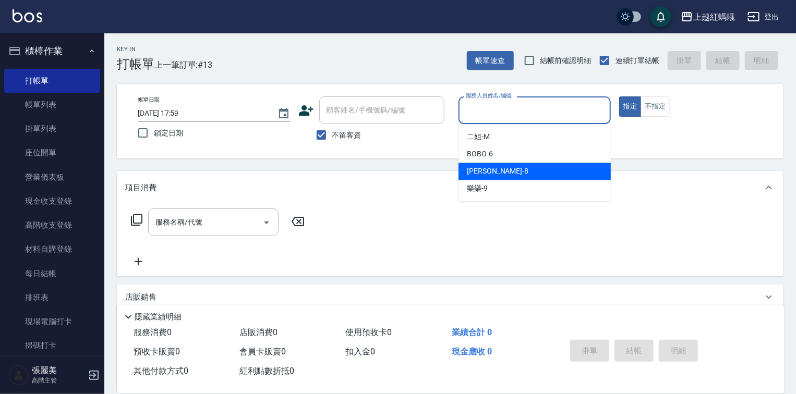
click at [505, 167] on div "張浩 -8" at bounding box center [535, 171] width 152 height 17
type input "張浩-8"
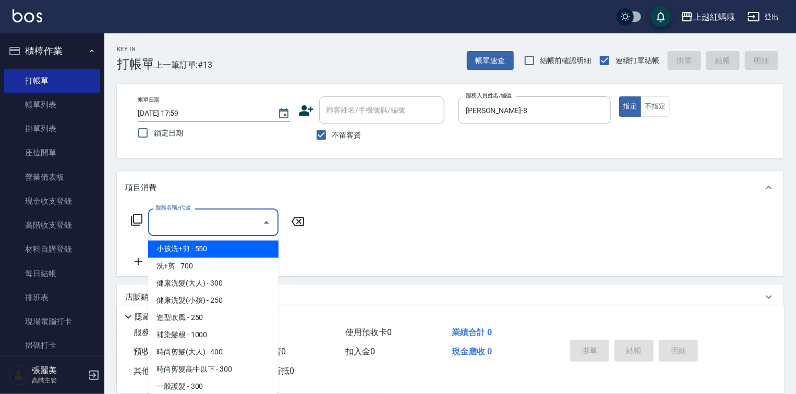
click at [227, 216] on input "服務名稱/代號" at bounding box center [205, 222] width 105 height 18
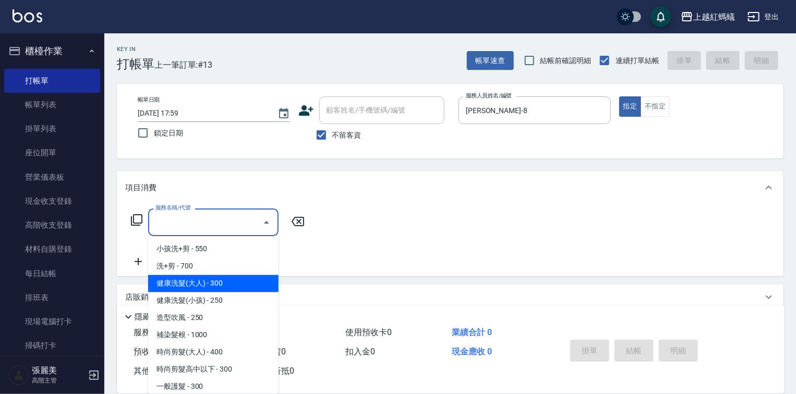
click at [228, 286] on span "健康洗髮(大人) - 300" at bounding box center [213, 283] width 130 height 17
type input "健康洗髮(大人)(201)"
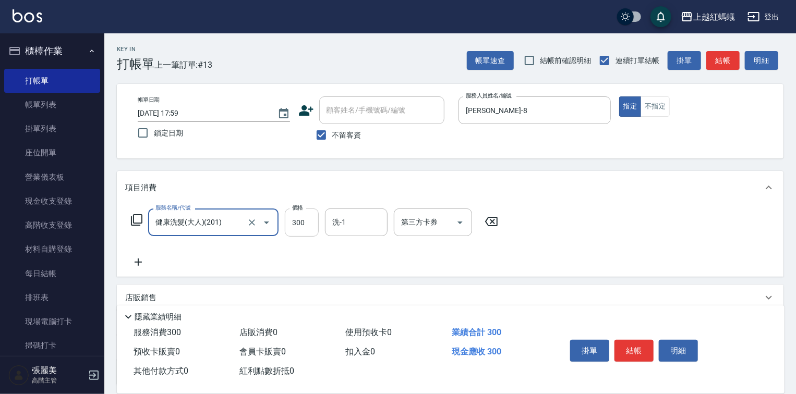
click at [298, 228] on input "300" at bounding box center [302, 223] width 34 height 28
type input "600"
click at [644, 350] on button "結帳" at bounding box center [633, 351] width 39 height 22
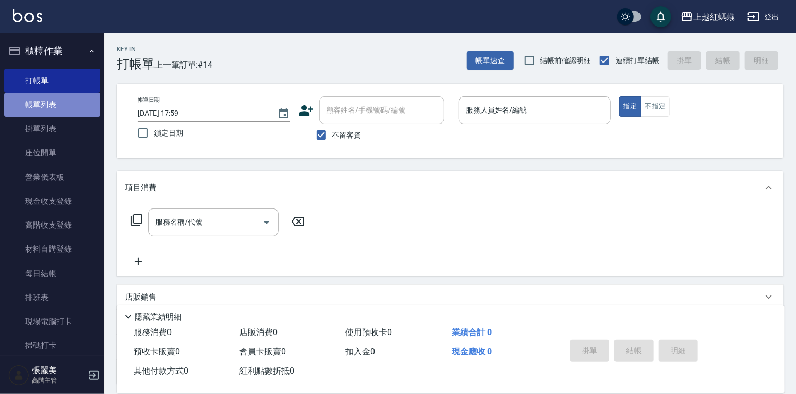
click at [58, 108] on link "帳單列表" at bounding box center [52, 105] width 96 height 24
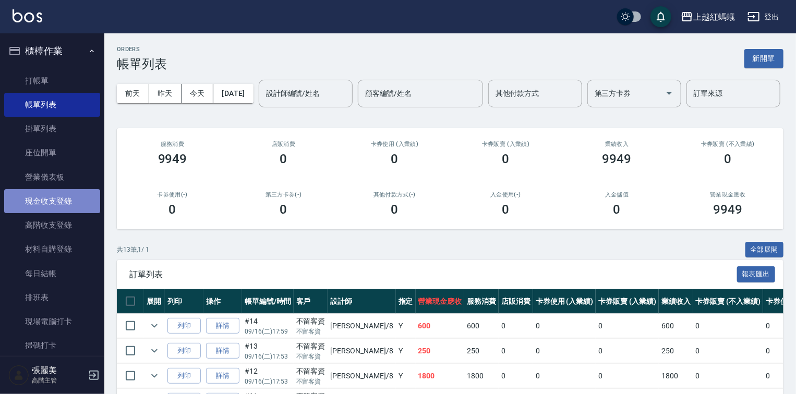
click at [59, 205] on link "現金收支登錄" at bounding box center [52, 201] width 96 height 24
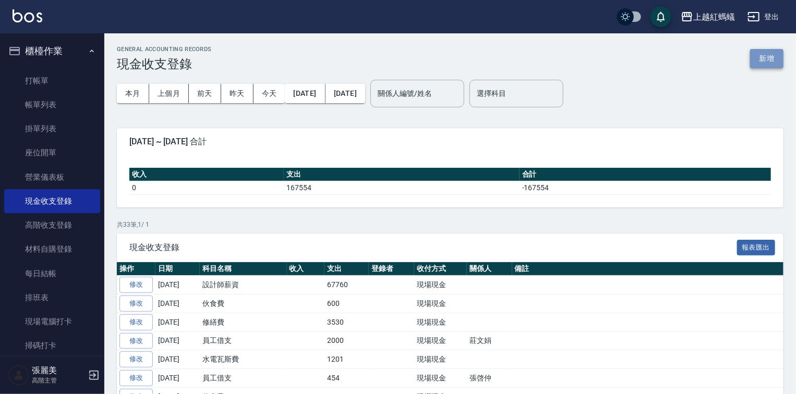
click at [769, 56] on button "新增" at bounding box center [766, 58] width 33 height 19
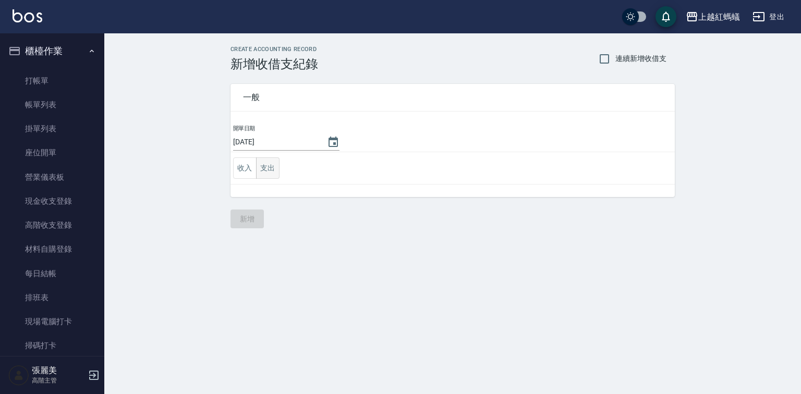
click at [263, 167] on button "支出" at bounding box center [267, 168] width 23 height 21
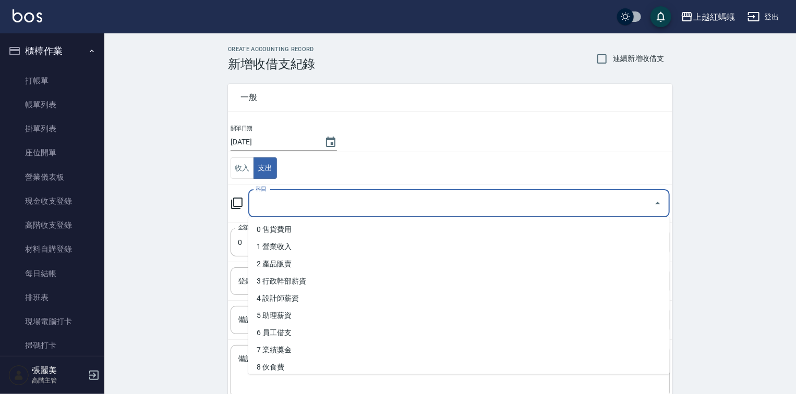
click at [282, 207] on input "科目" at bounding box center [451, 204] width 396 height 18
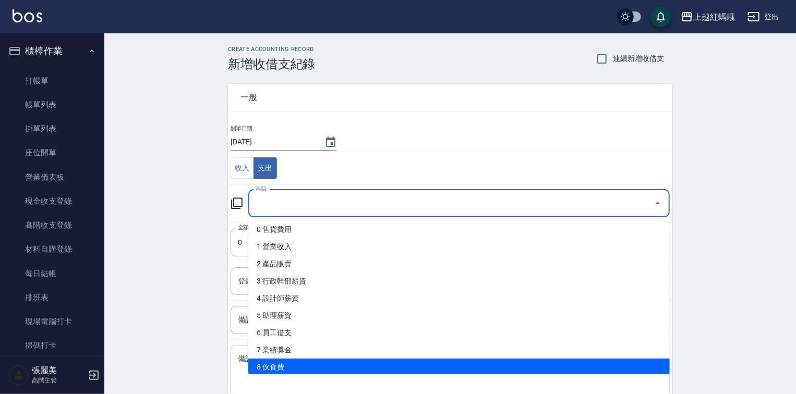
click at [284, 367] on li "8 伙食費" at bounding box center [458, 367] width 421 height 17
type input "8 伙食費"
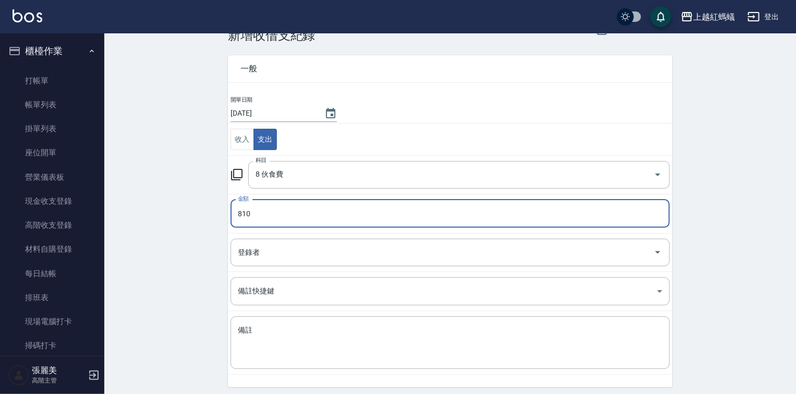
scroll to position [65, 0]
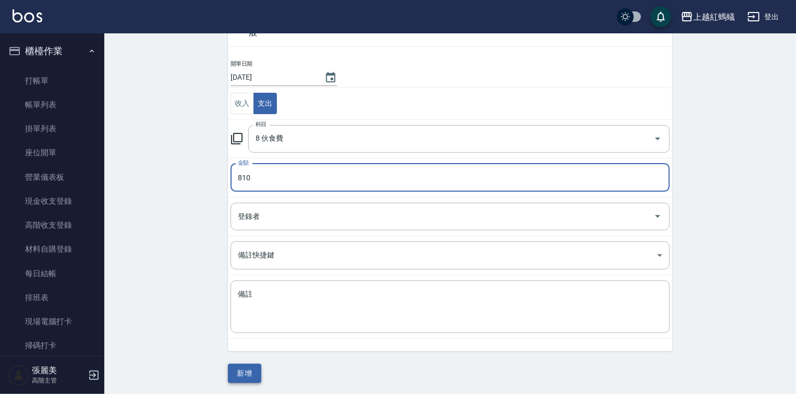
type input "810"
click at [247, 370] on button "新增" at bounding box center [244, 373] width 33 height 19
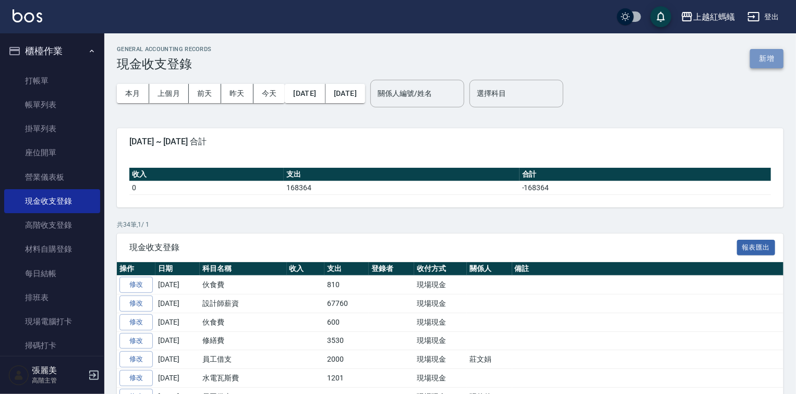
click at [769, 63] on button "新增" at bounding box center [766, 58] width 33 height 19
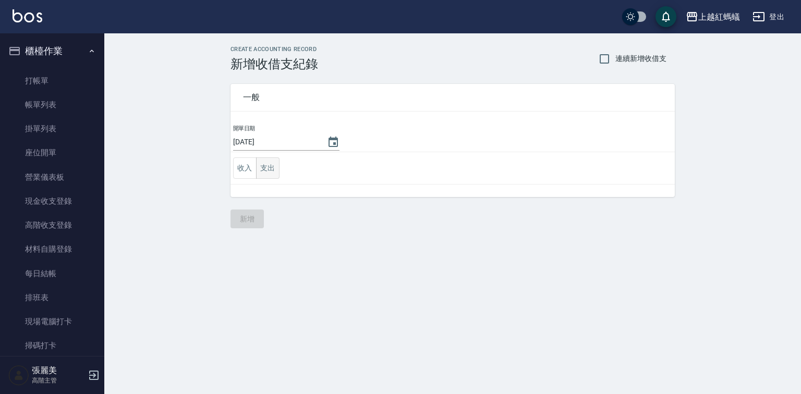
click at [269, 168] on button "支出" at bounding box center [267, 168] width 23 height 21
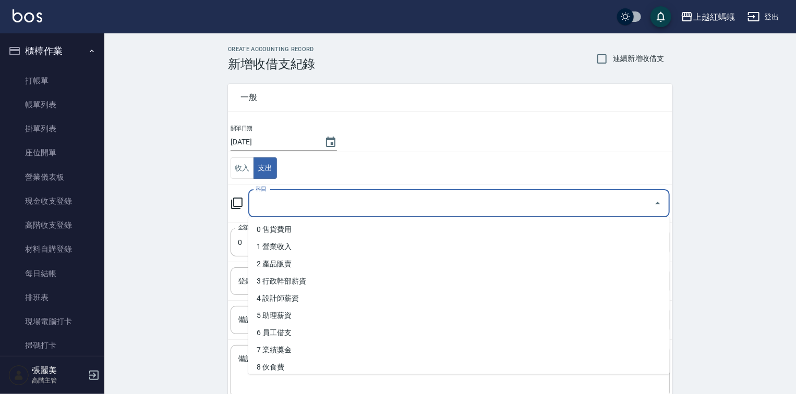
click at [286, 208] on input "科目" at bounding box center [451, 204] width 396 height 18
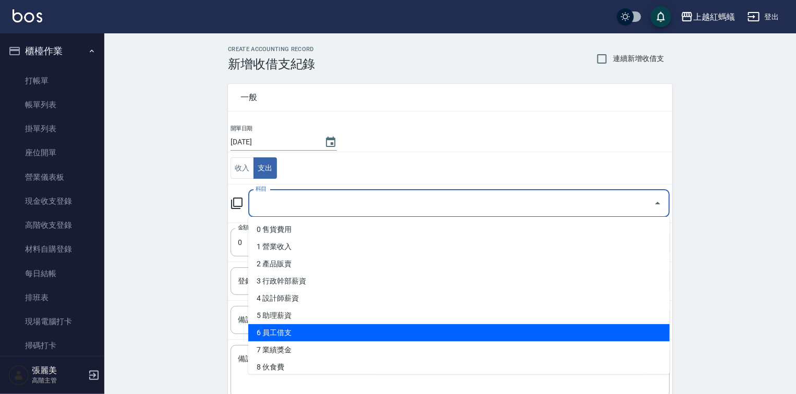
click at [294, 334] on li "6 員工借支" at bounding box center [458, 332] width 421 height 17
type input "6 員工借支"
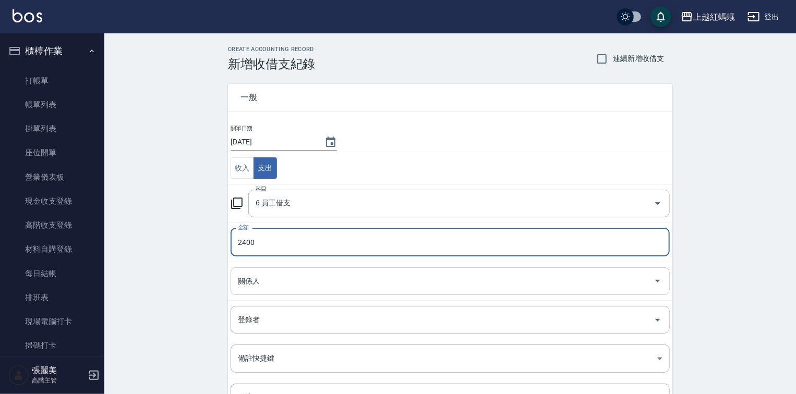
type input "2400"
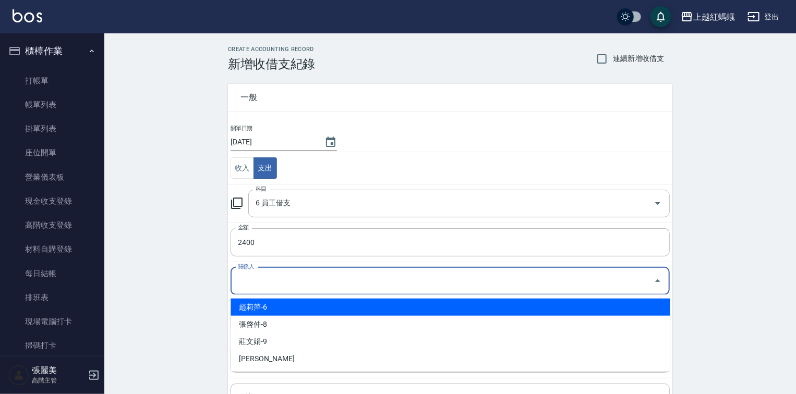
click at [268, 275] on input "關係人" at bounding box center [442, 281] width 414 height 18
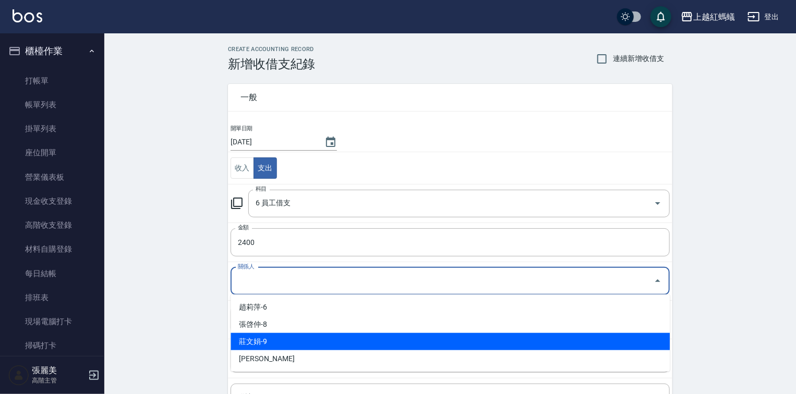
click at [284, 342] on li "莊文娟-9" at bounding box center [450, 341] width 439 height 17
type input "莊文娟-9"
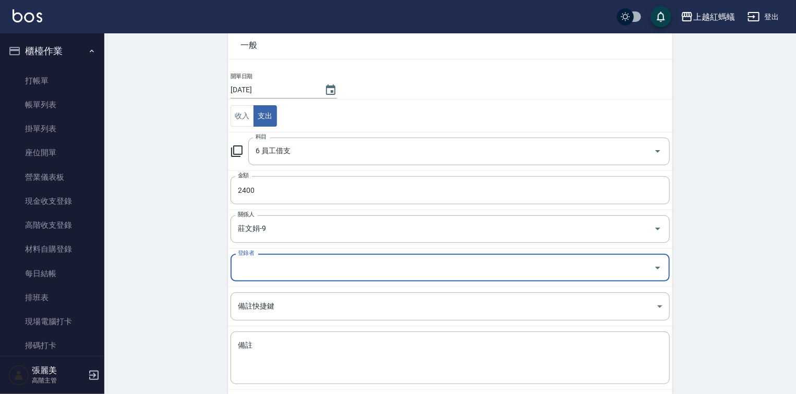
scroll to position [103, 0]
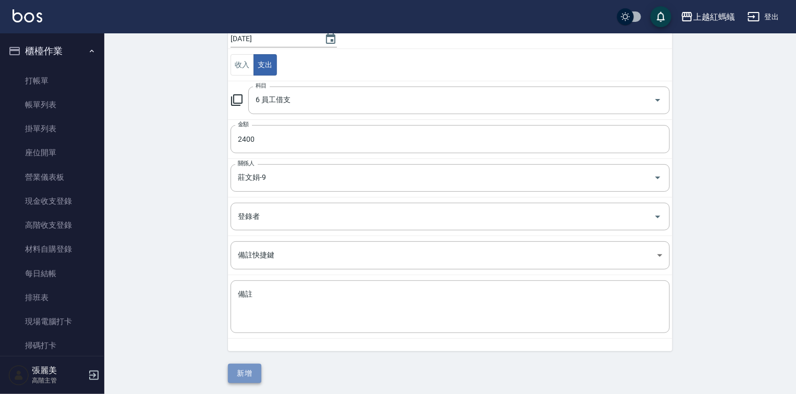
click at [244, 374] on button "新增" at bounding box center [244, 373] width 33 height 19
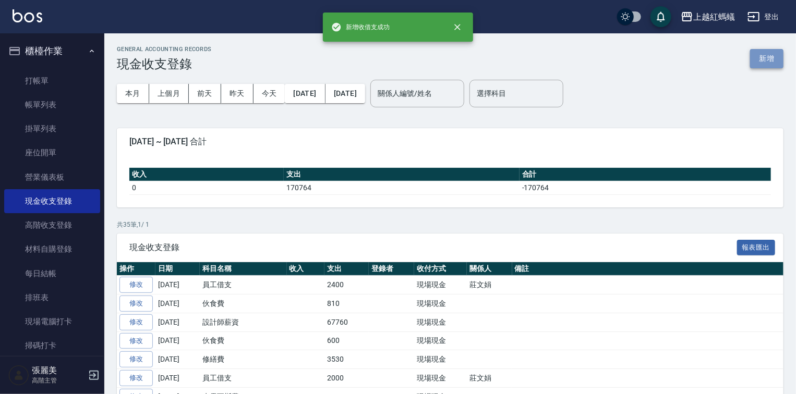
click at [768, 59] on button "新增" at bounding box center [766, 58] width 33 height 19
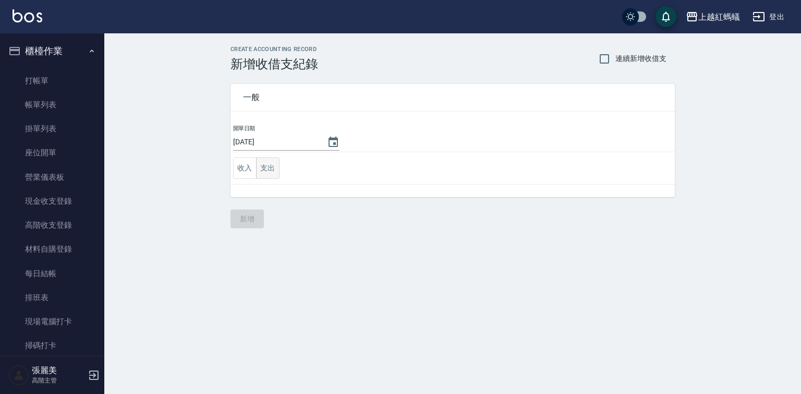
click at [269, 168] on button "支出" at bounding box center [267, 168] width 23 height 21
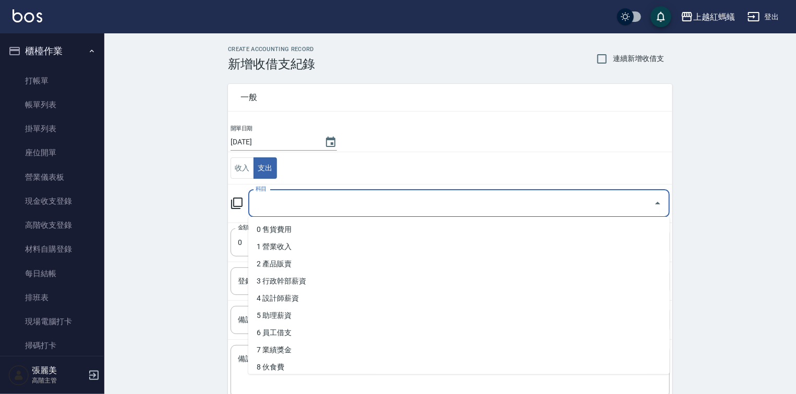
click at [290, 198] on input "科目" at bounding box center [451, 204] width 396 height 18
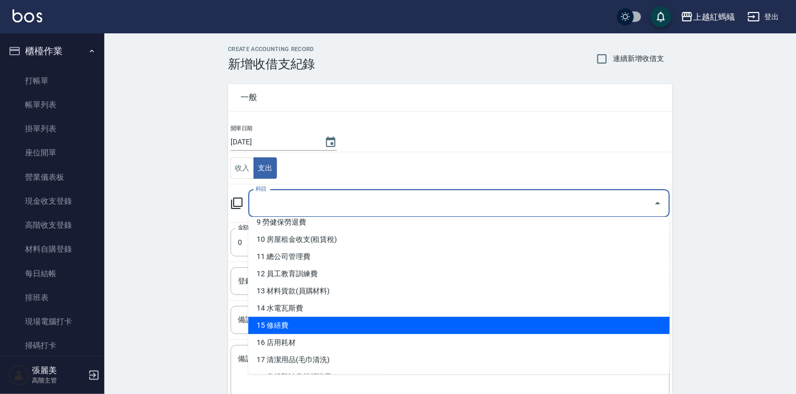
scroll to position [167, 0]
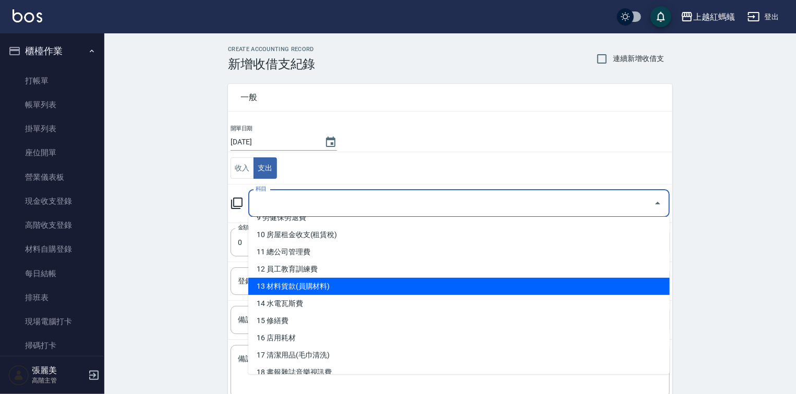
click at [292, 288] on li "13 材料貨款(員購材料)" at bounding box center [458, 286] width 421 height 17
type input "13 材料貨款(員購材料)"
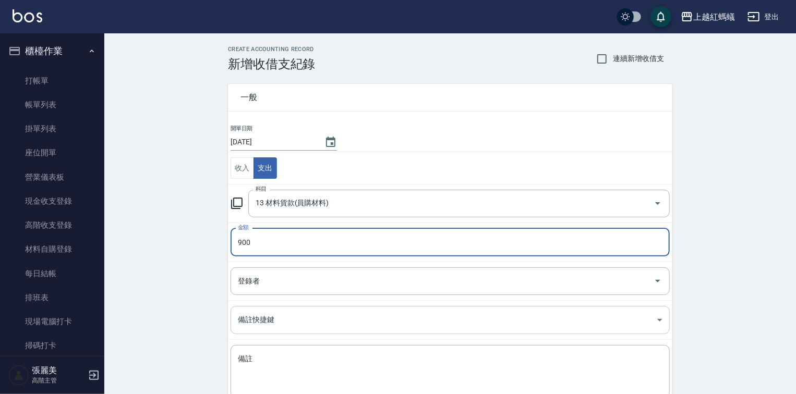
type input "900"
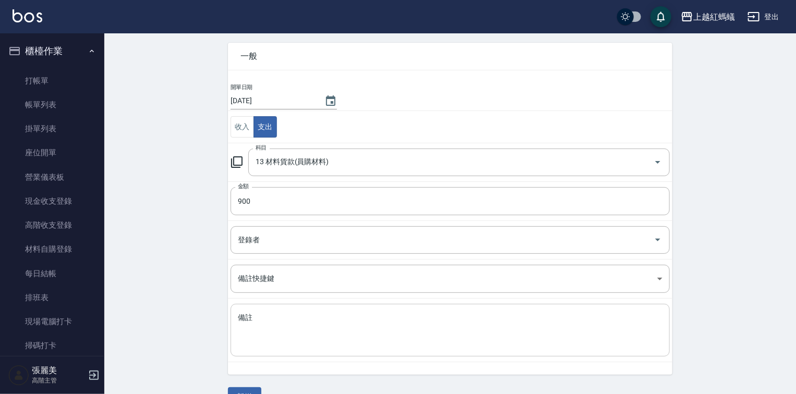
scroll to position [65, 0]
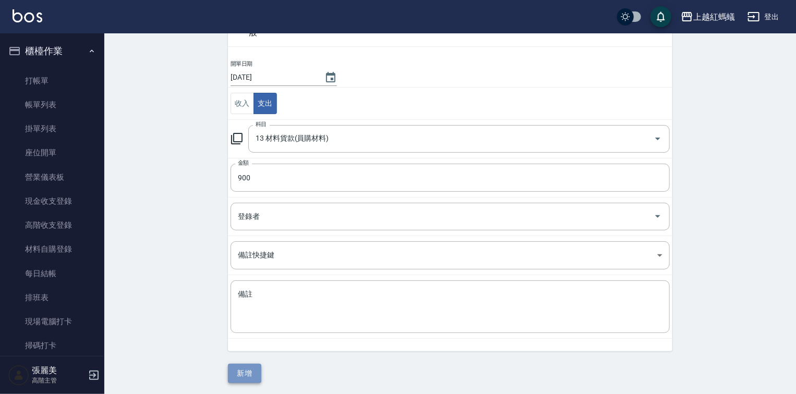
click at [252, 373] on button "新增" at bounding box center [244, 373] width 33 height 19
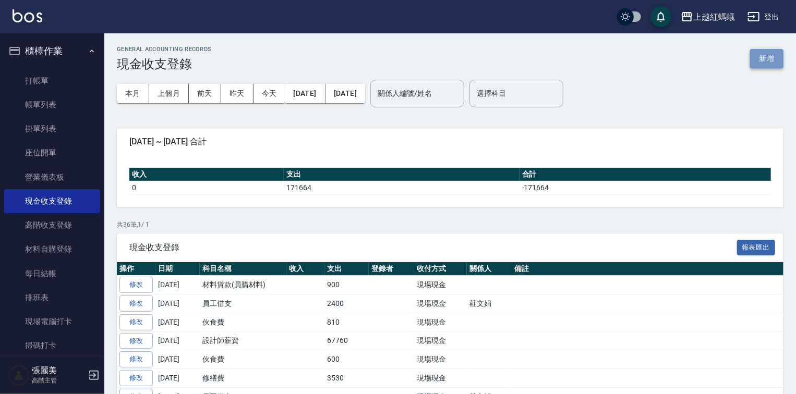
click at [765, 56] on button "新增" at bounding box center [766, 58] width 33 height 19
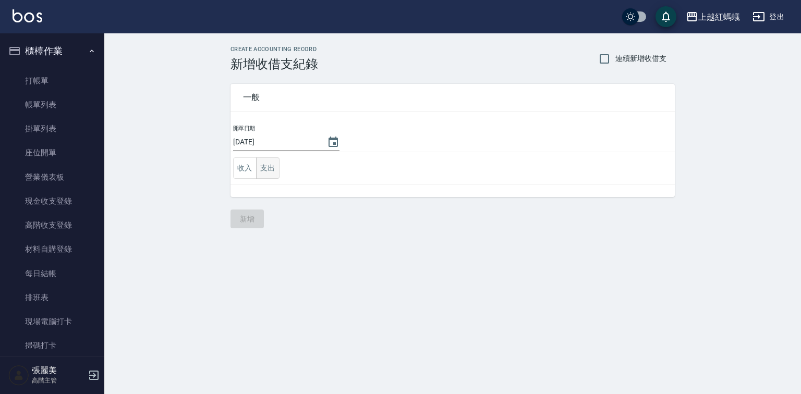
drag, startPoint x: 270, startPoint y: 170, endPoint x: 270, endPoint y: 178, distance: 8.3
click at [270, 170] on button "支出" at bounding box center [267, 168] width 23 height 21
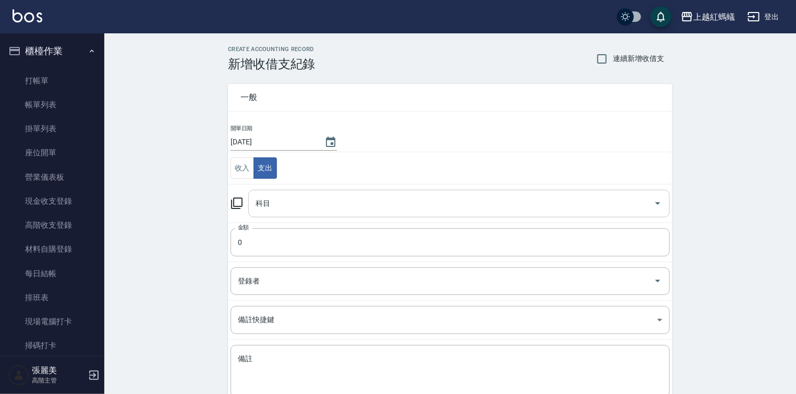
click at [274, 213] on div "科目" at bounding box center [458, 204] width 421 height 28
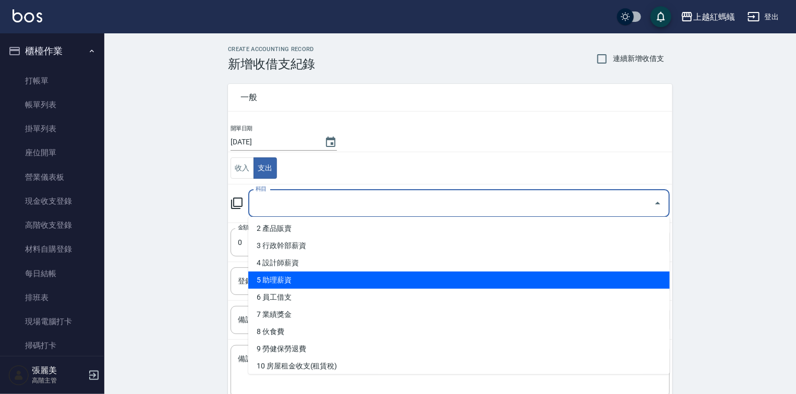
scroll to position [83, 0]
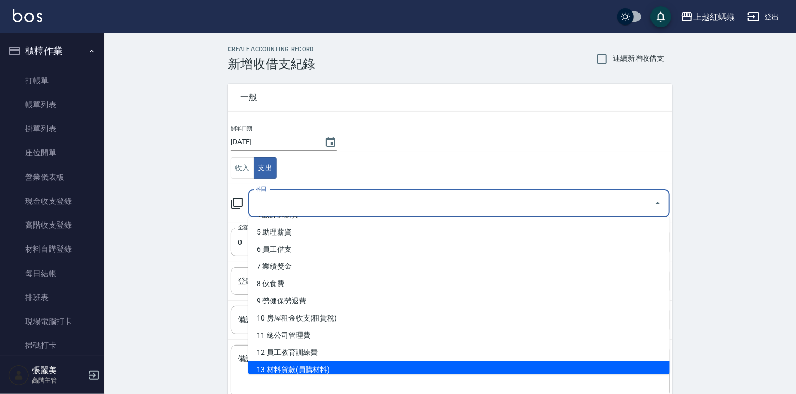
click at [308, 367] on li "13 材料貨款(員購材料)" at bounding box center [458, 369] width 421 height 17
type input "13 材料貨款(員購材料)"
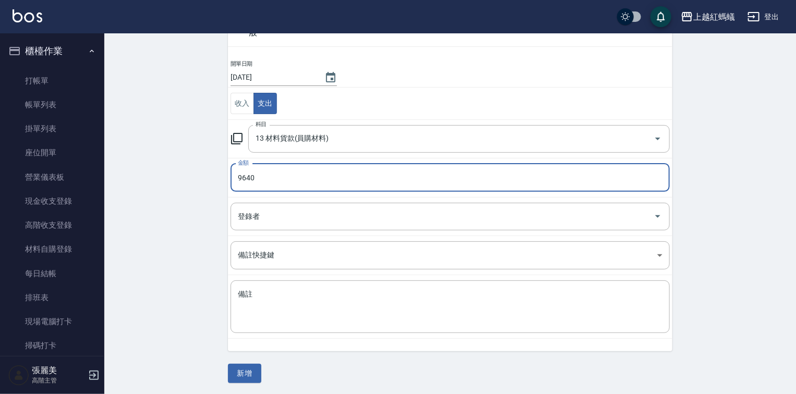
scroll to position [65, 0]
type input "9640"
click at [251, 373] on button "新增" at bounding box center [244, 373] width 33 height 19
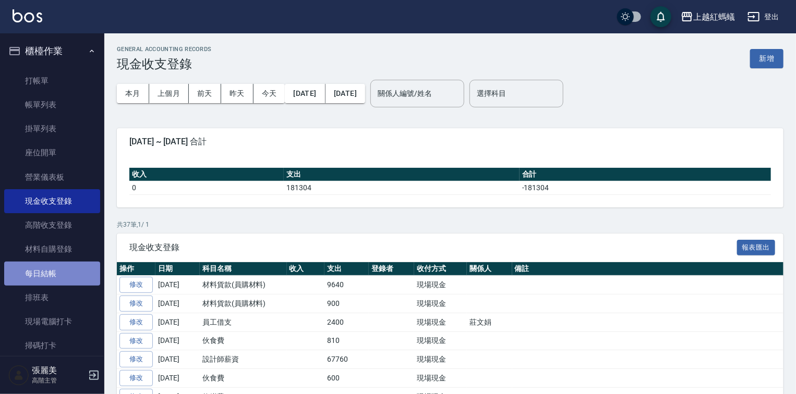
click at [53, 274] on link "每日結帳" at bounding box center [52, 274] width 96 height 24
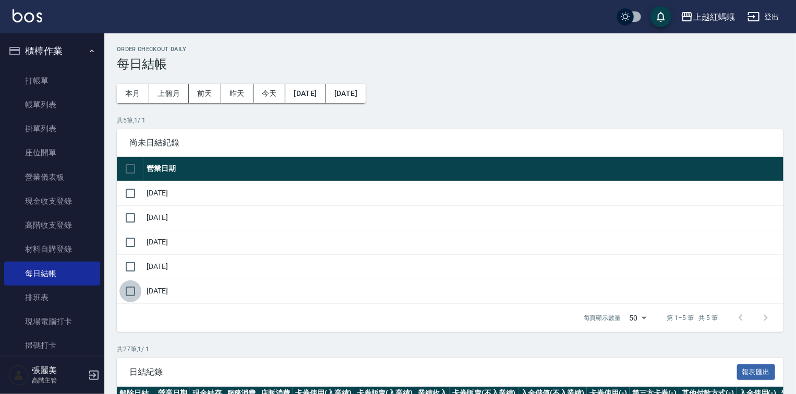
click at [133, 290] on input "checkbox" at bounding box center [130, 292] width 22 height 22
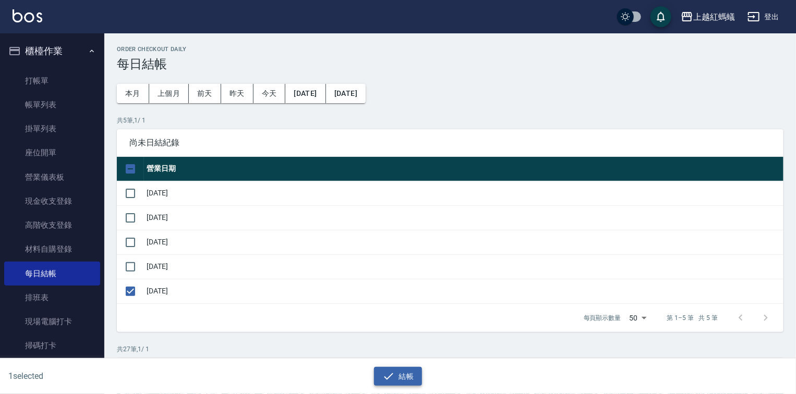
drag, startPoint x: 380, startPoint y: 381, endPoint x: 381, endPoint y: 374, distance: 7.4
click at [381, 381] on button "結帳" at bounding box center [398, 376] width 49 height 19
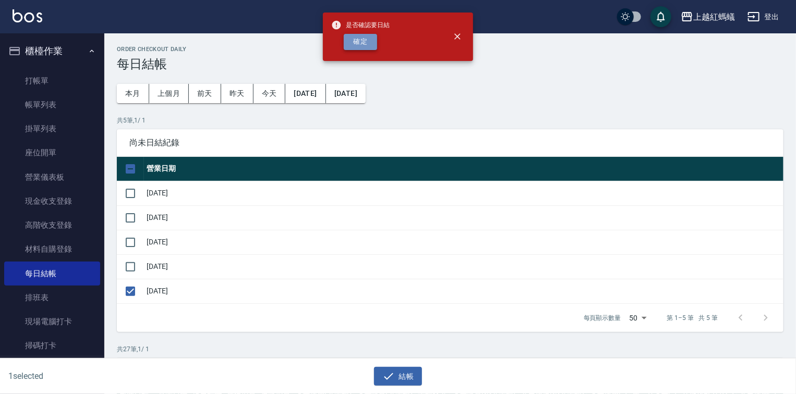
click at [357, 46] on button "確定" at bounding box center [360, 42] width 33 height 16
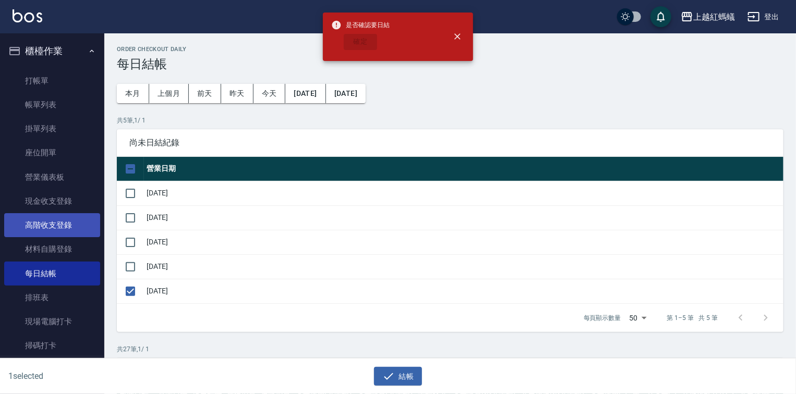
checkbox input "false"
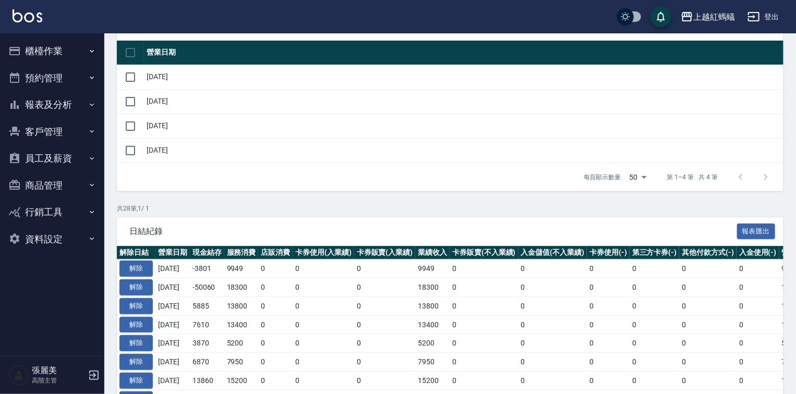
scroll to position [250, 0]
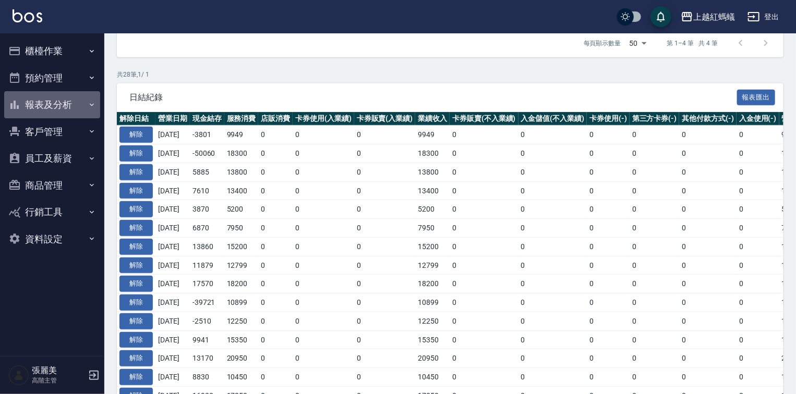
click at [35, 101] on button "報表及分析" at bounding box center [52, 104] width 96 height 27
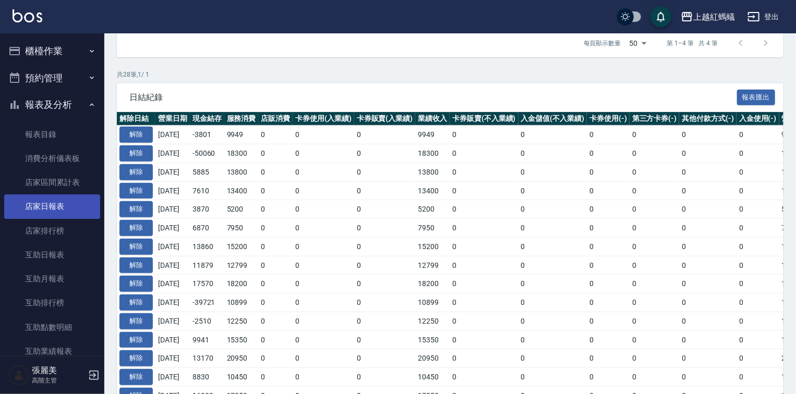
click at [40, 206] on link "店家日報表" at bounding box center [52, 207] width 96 height 24
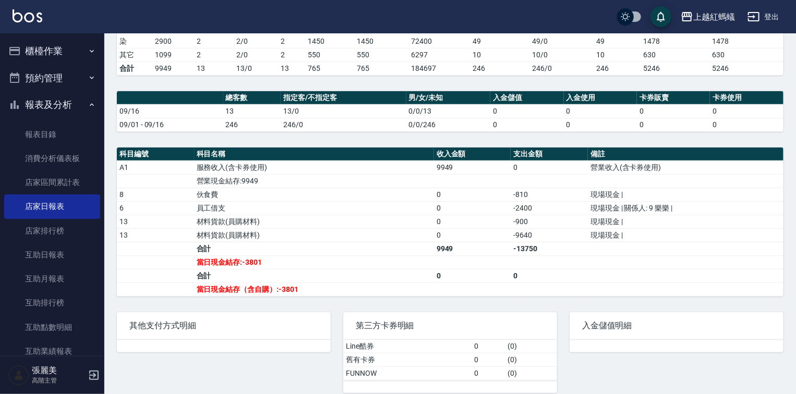
scroll to position [211, 0]
